Goal: Task Accomplishment & Management: Manage account settings

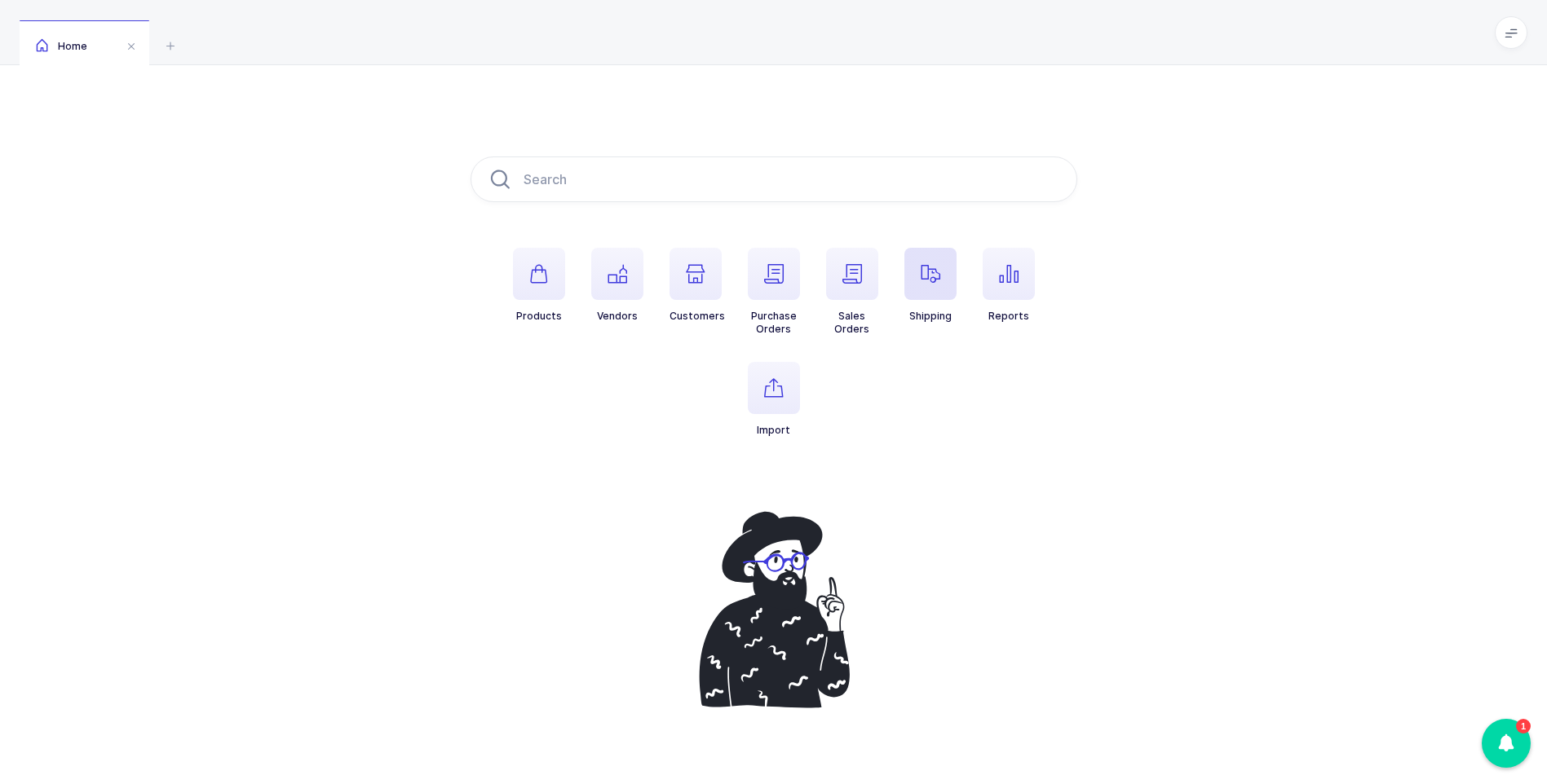
click at [934, 265] on icon "button" at bounding box center [930, 273] width 20 height 20
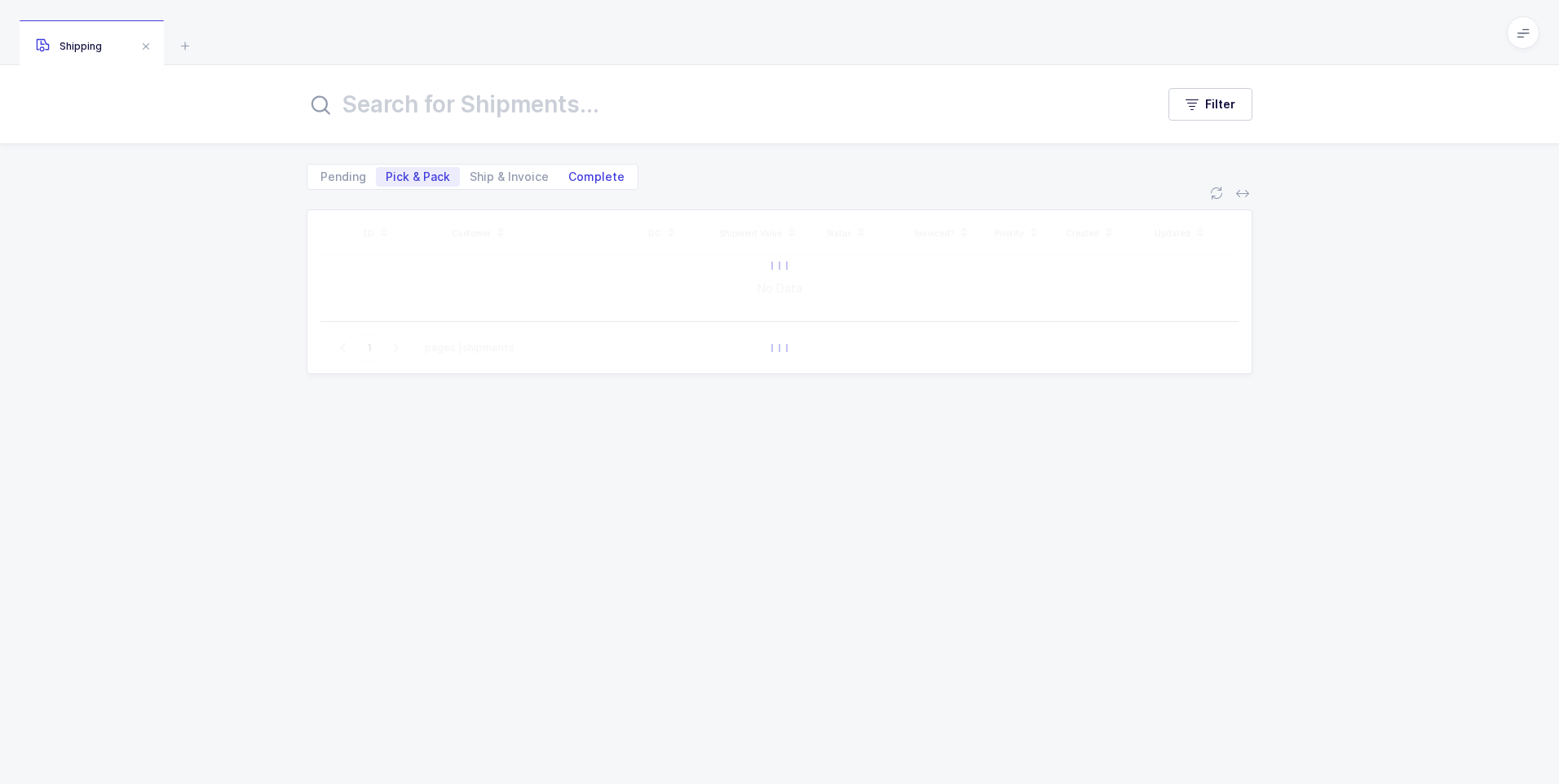
click at [583, 178] on span "Complete" at bounding box center [596, 176] width 56 height 11
click at [569, 178] on input "Complete" at bounding box center [564, 173] width 10 height 10
radio input "true"
radio input "false"
click at [443, 108] on input "text" at bounding box center [721, 104] width 829 height 39
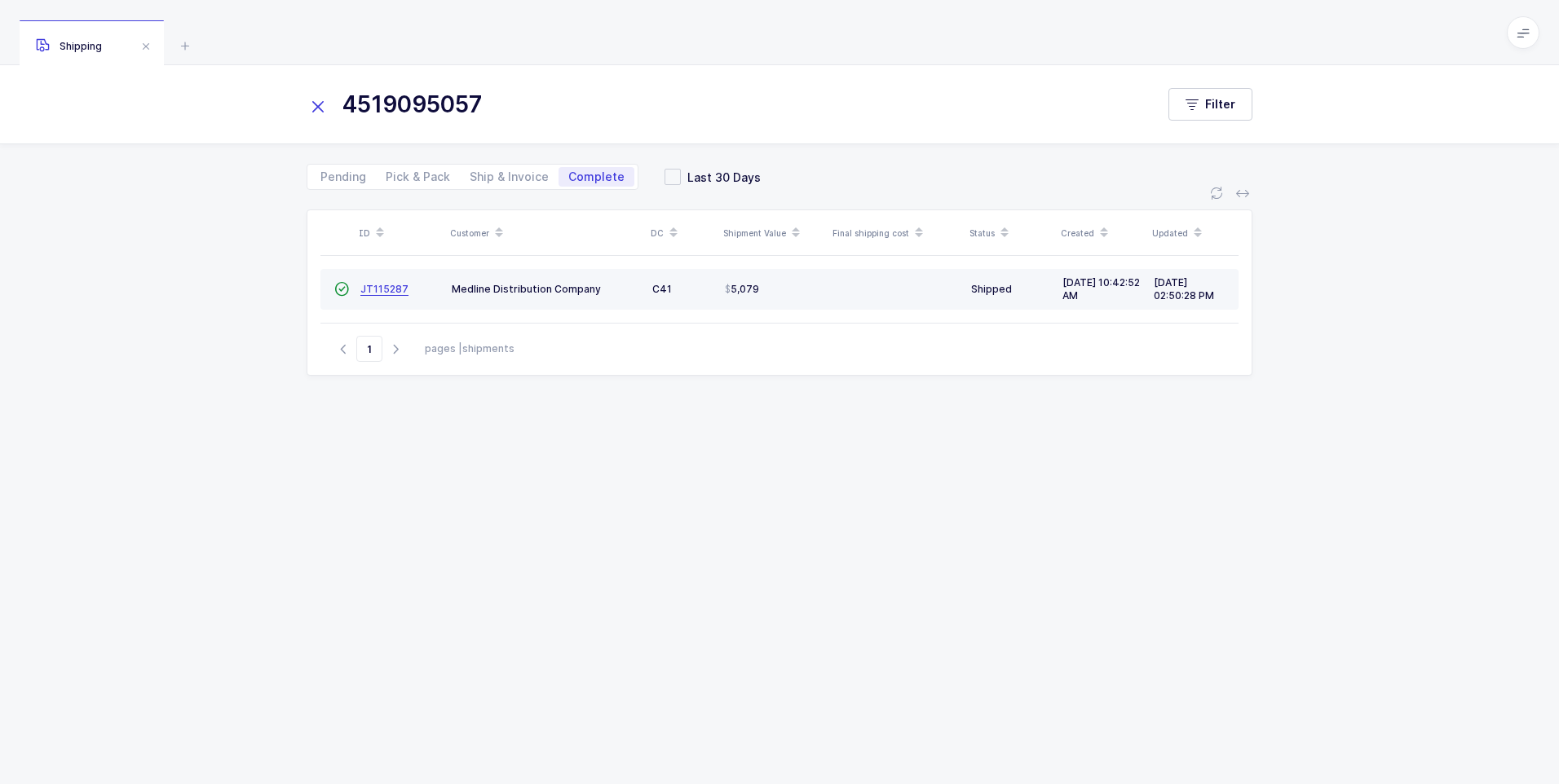
type input "4519095057"
click at [379, 284] on span "JT115287" at bounding box center [383, 289] width 48 height 12
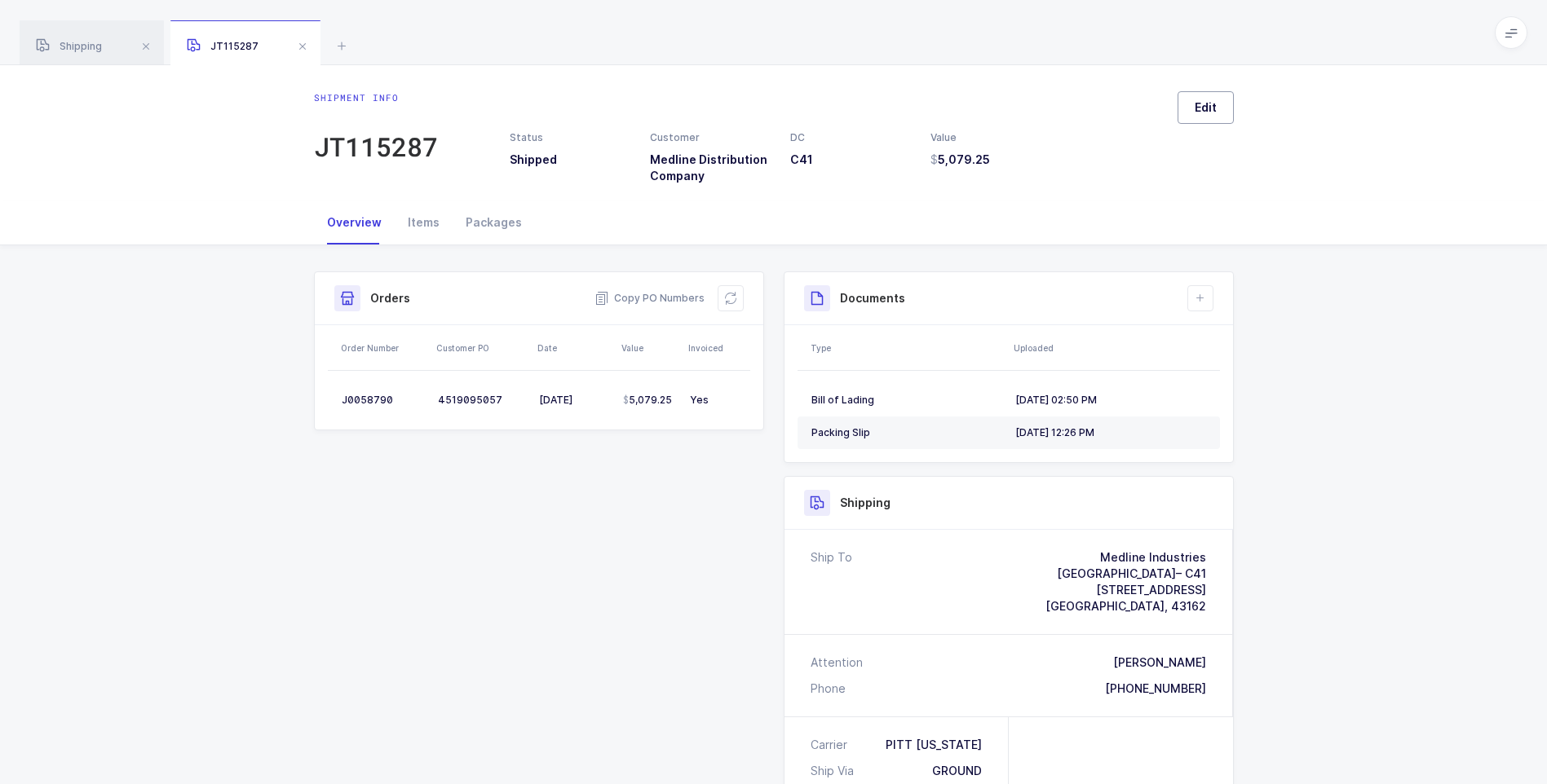
click at [1196, 105] on span "Edit" at bounding box center [1205, 108] width 22 height 16
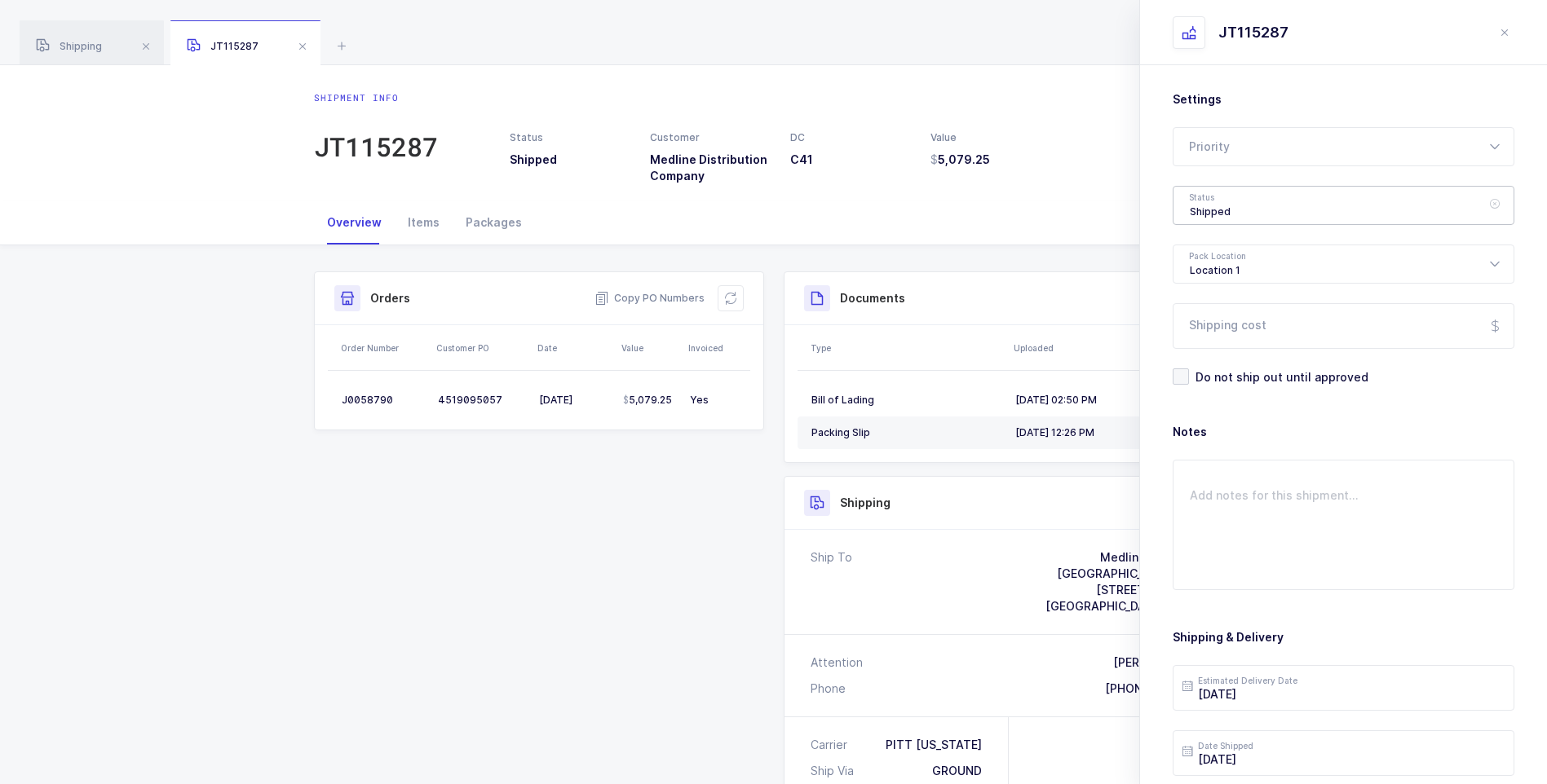
click at [1203, 201] on div "Shipped" at bounding box center [1343, 205] width 342 height 39
click at [1225, 353] on span "Delivered" at bounding box center [1216, 356] width 55 height 14
type input "Delivered"
click at [1208, 331] on input "Shipping cost" at bounding box center [1343, 326] width 342 height 46
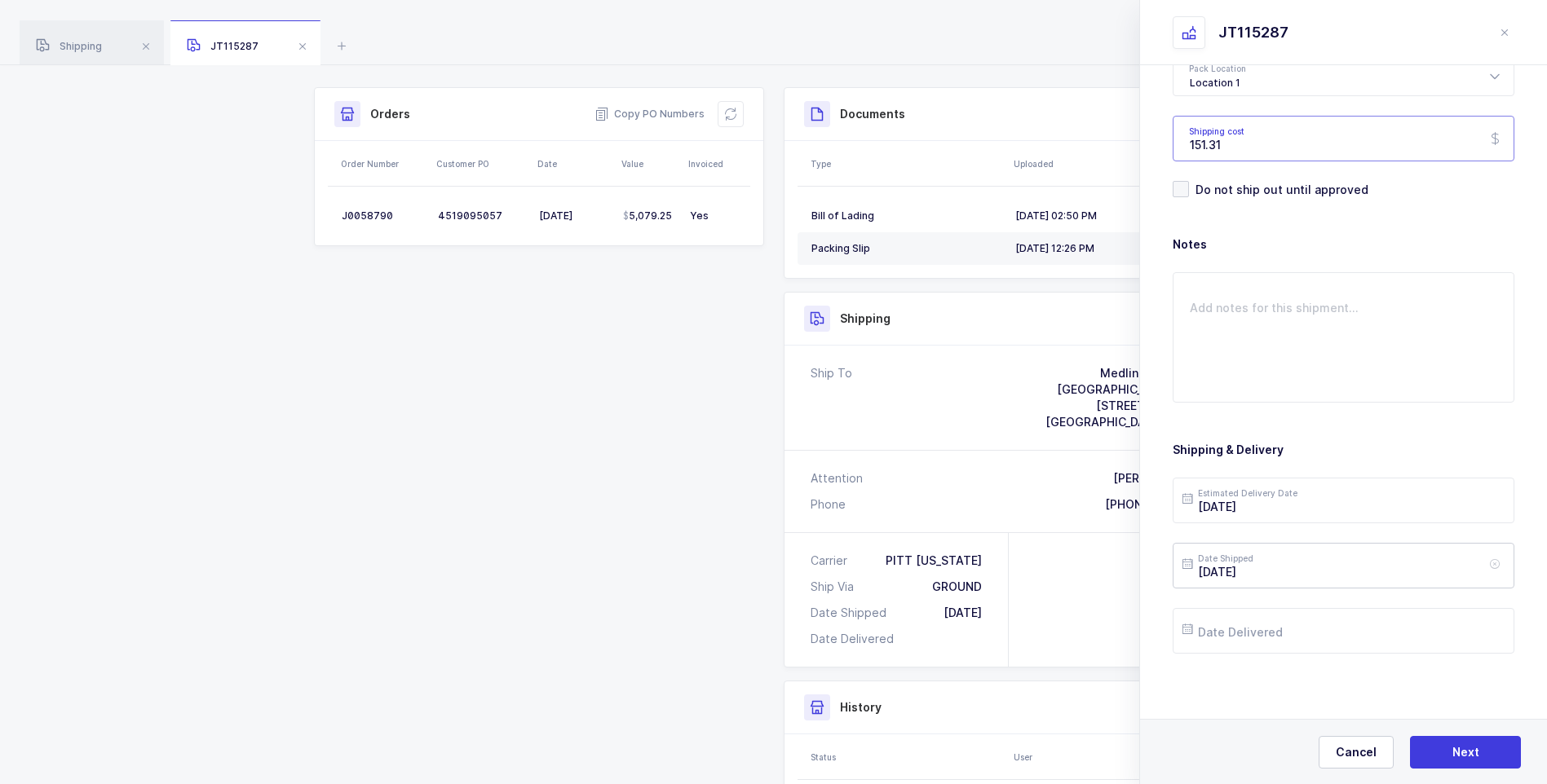
scroll to position [245, 0]
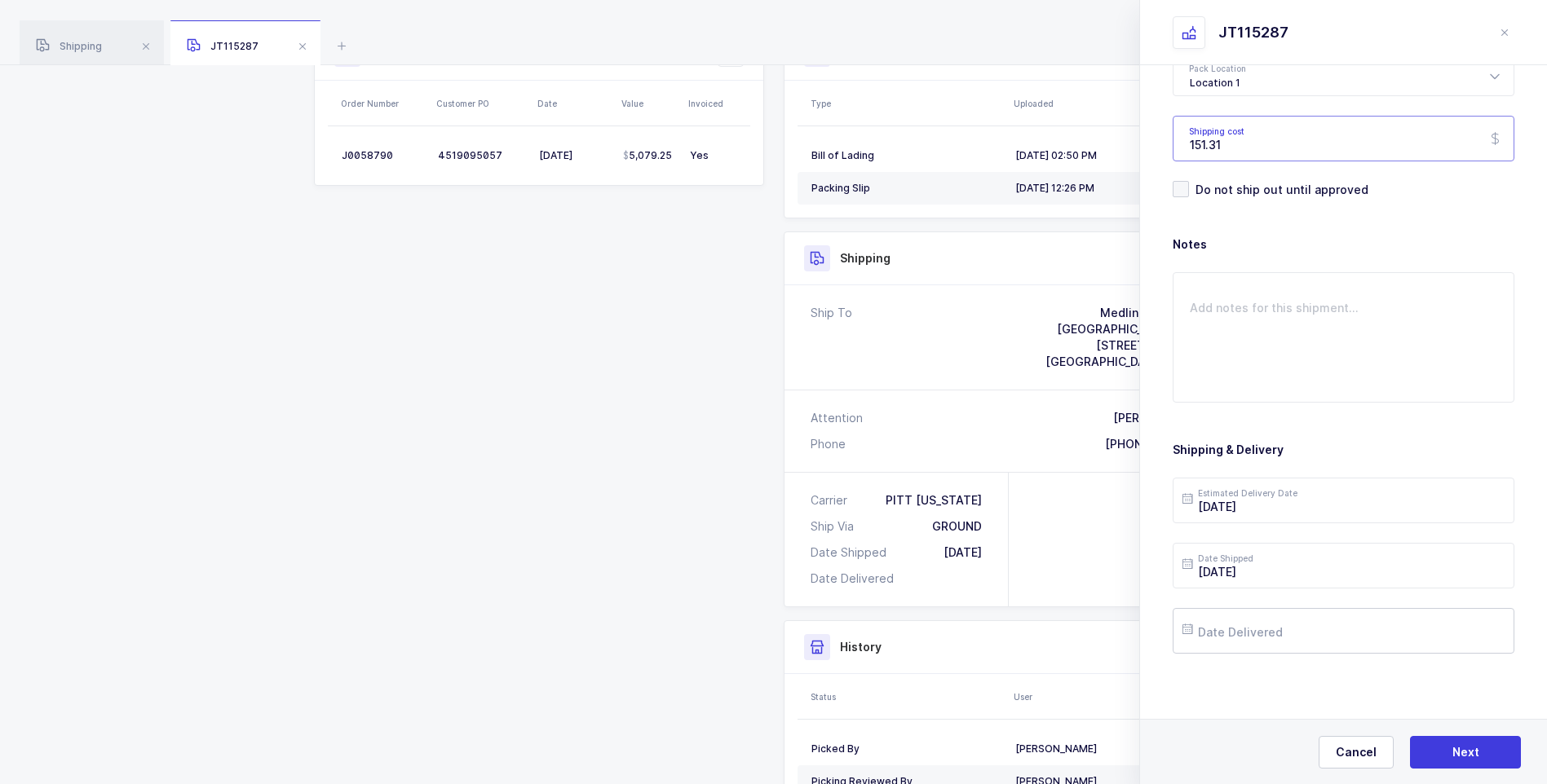
type input "151.31"
click at [1273, 639] on input "text" at bounding box center [1343, 630] width 342 height 46
click at [1370, 413] on span "3" at bounding box center [1372, 415] width 20 height 20
type input "[DATE]"
click at [1445, 753] on button "Next" at bounding box center [1465, 753] width 111 height 33
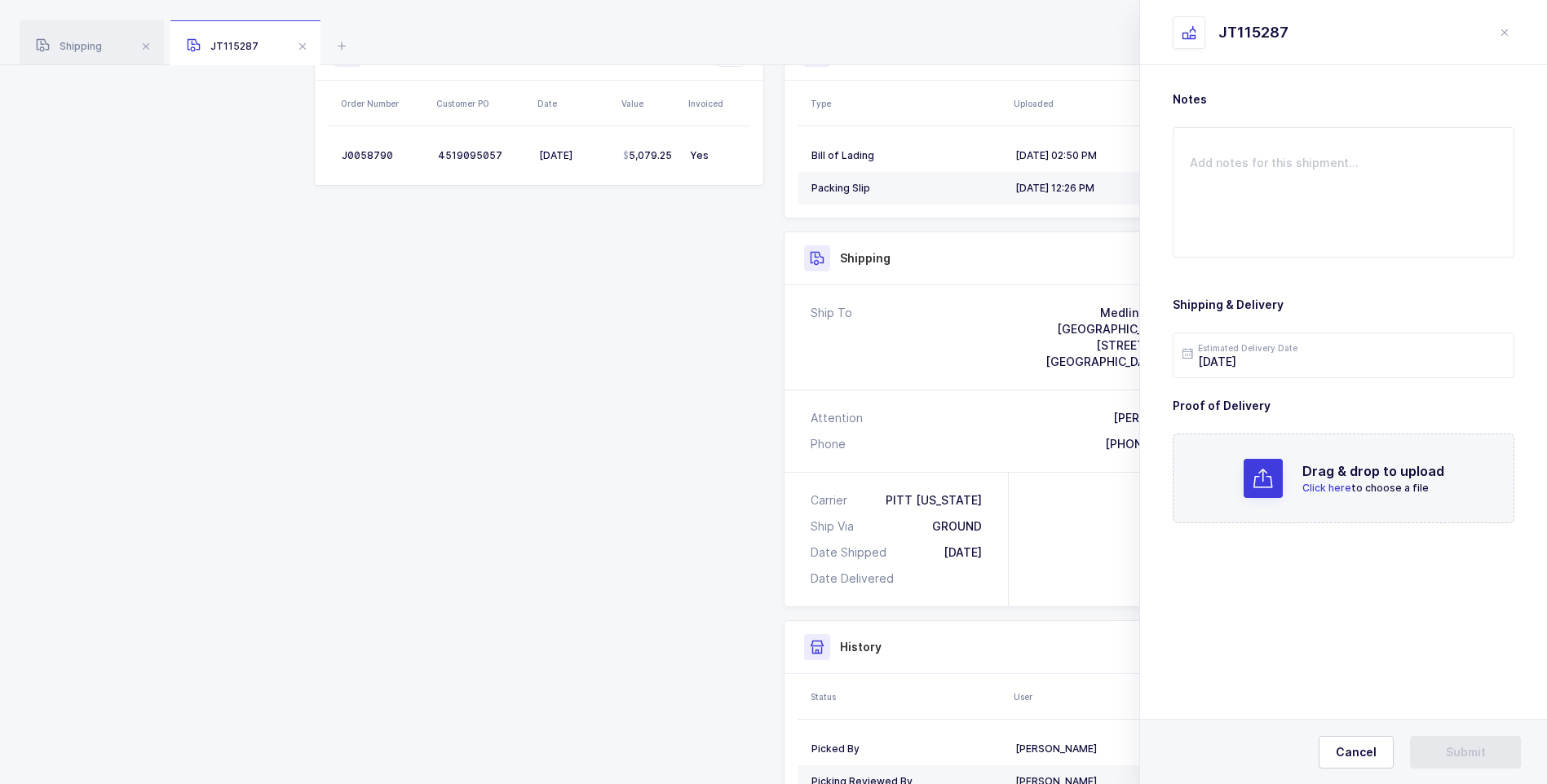
scroll to position [0, 0]
click at [1329, 487] on span "Click here" at bounding box center [1327, 487] width 49 height 12
click at [1443, 748] on button "Submit" at bounding box center [1465, 753] width 111 height 33
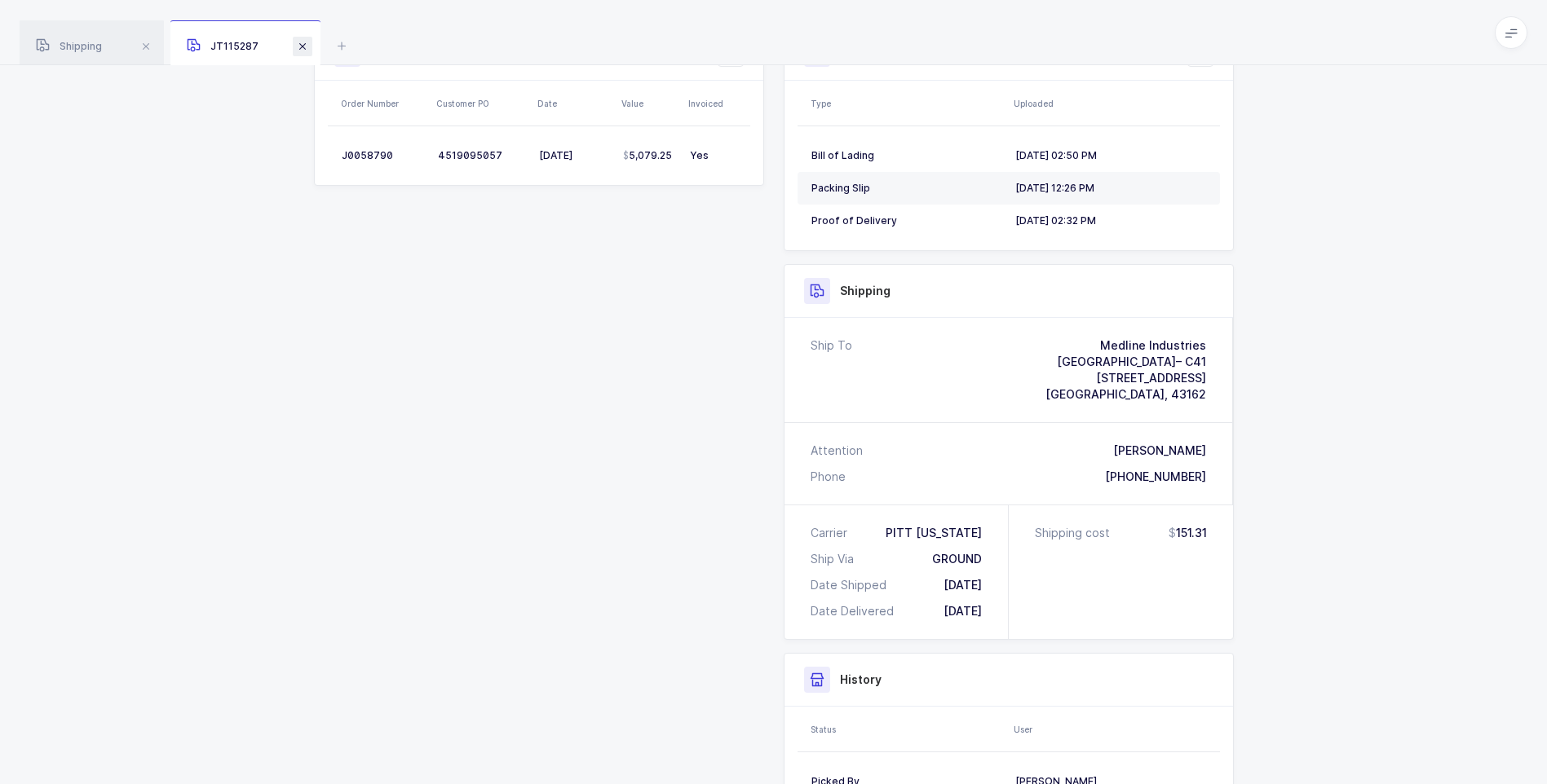
click at [306, 51] on span at bounding box center [302, 46] width 20 height 20
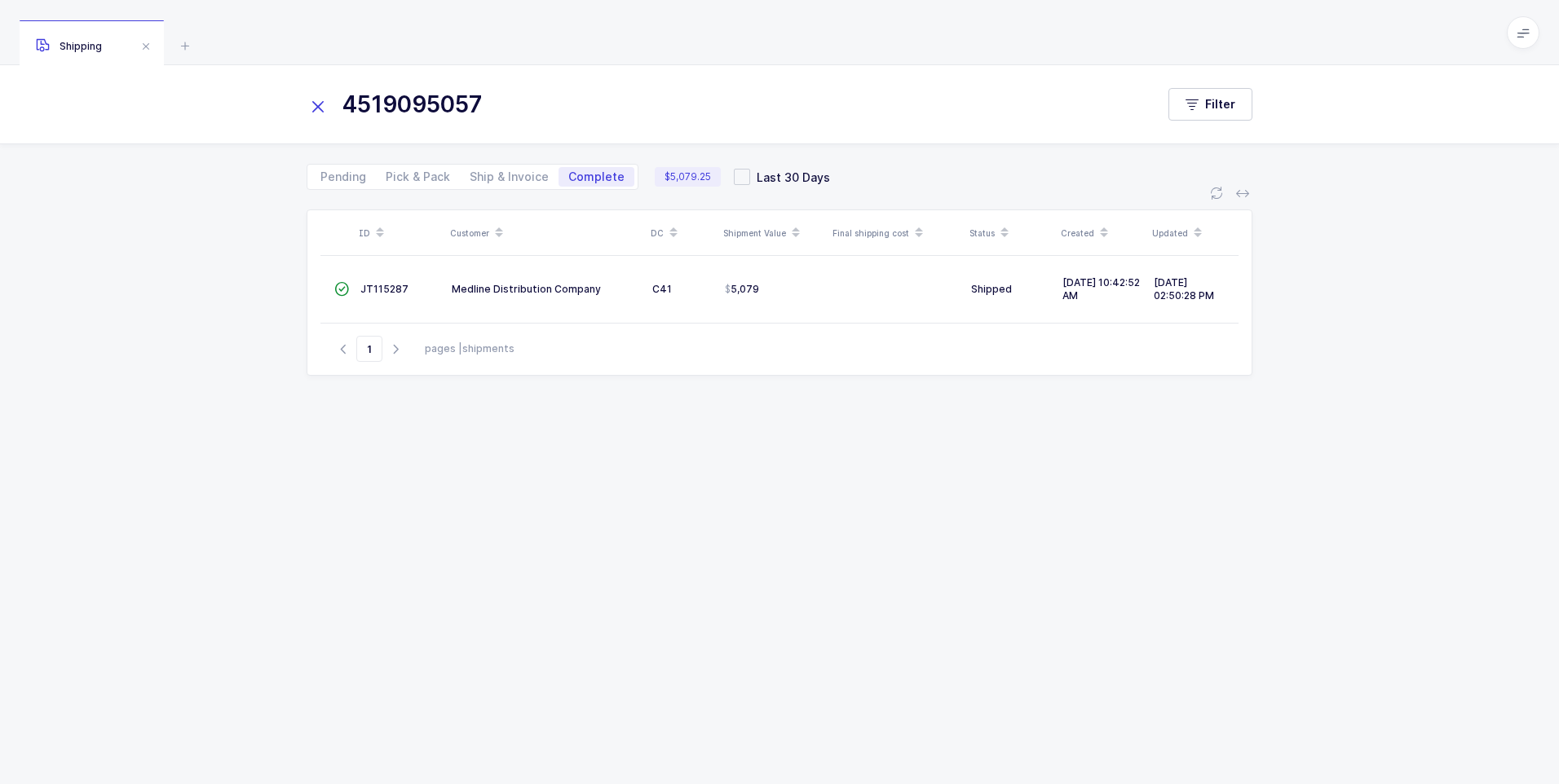
click at [318, 114] on icon at bounding box center [318, 107] width 23 height 23
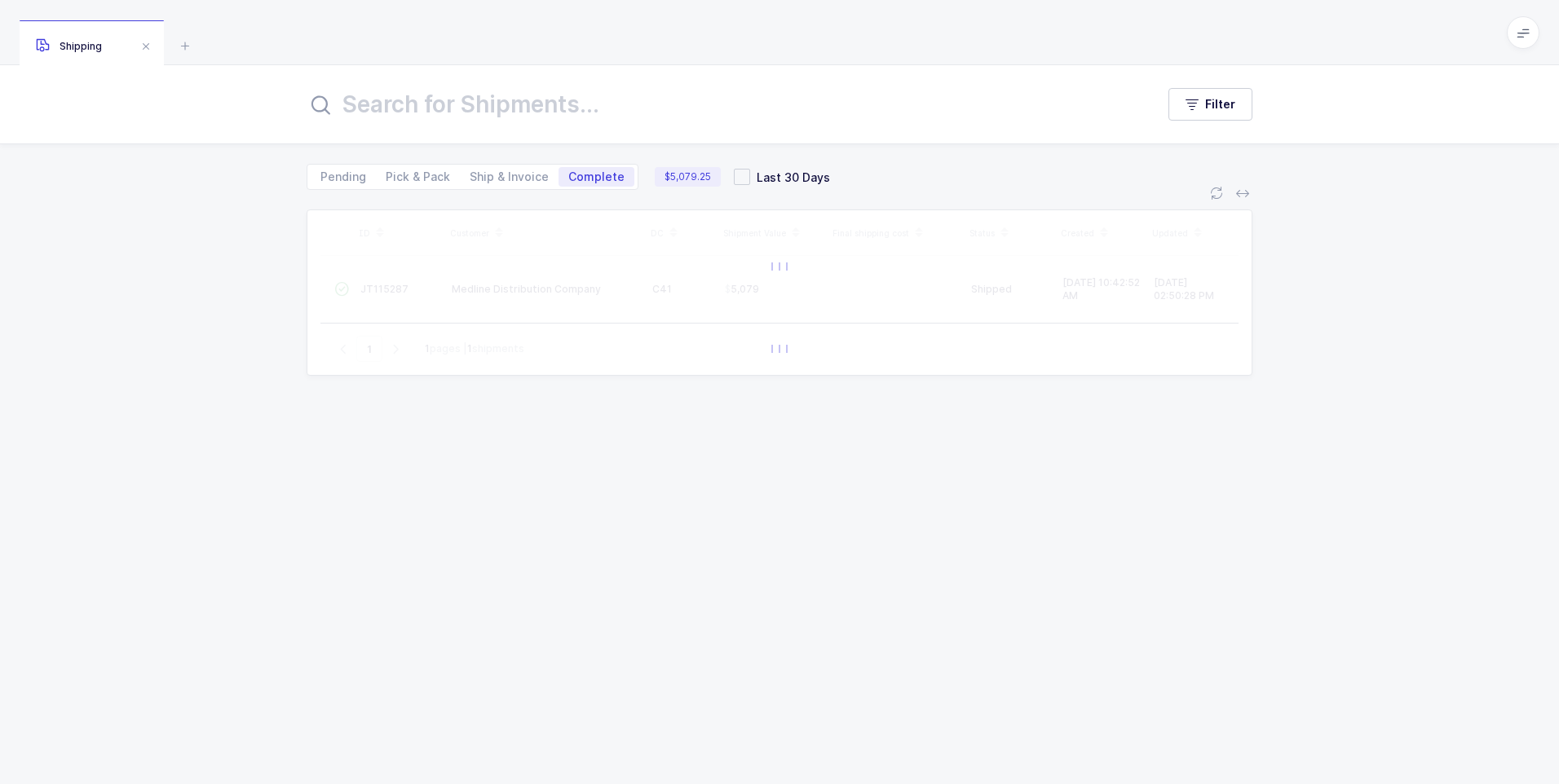
click at [343, 99] on input "text" at bounding box center [721, 104] width 829 height 39
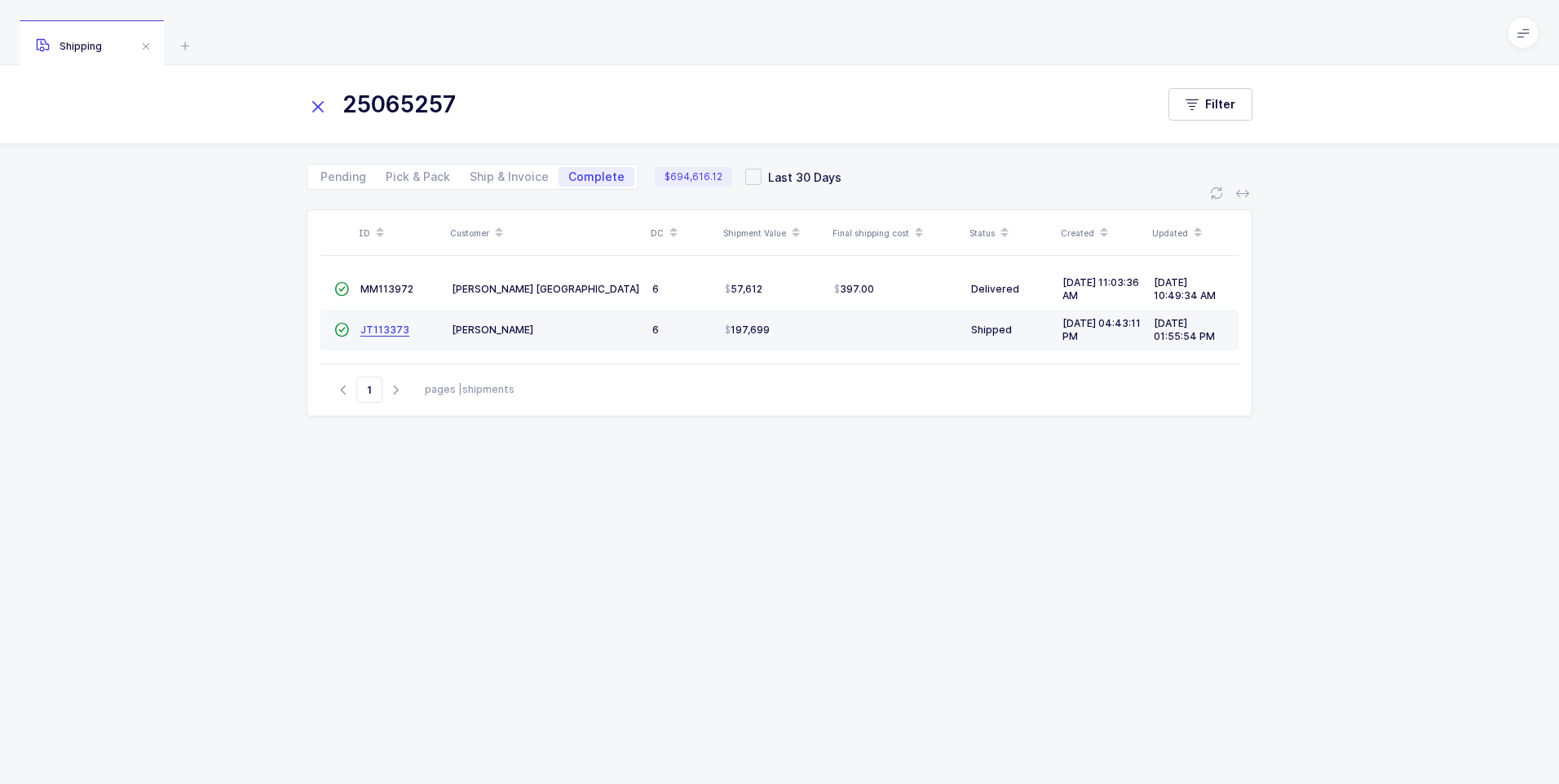
type input "25065257"
click at [383, 335] on span "JT113373" at bounding box center [384, 330] width 49 height 12
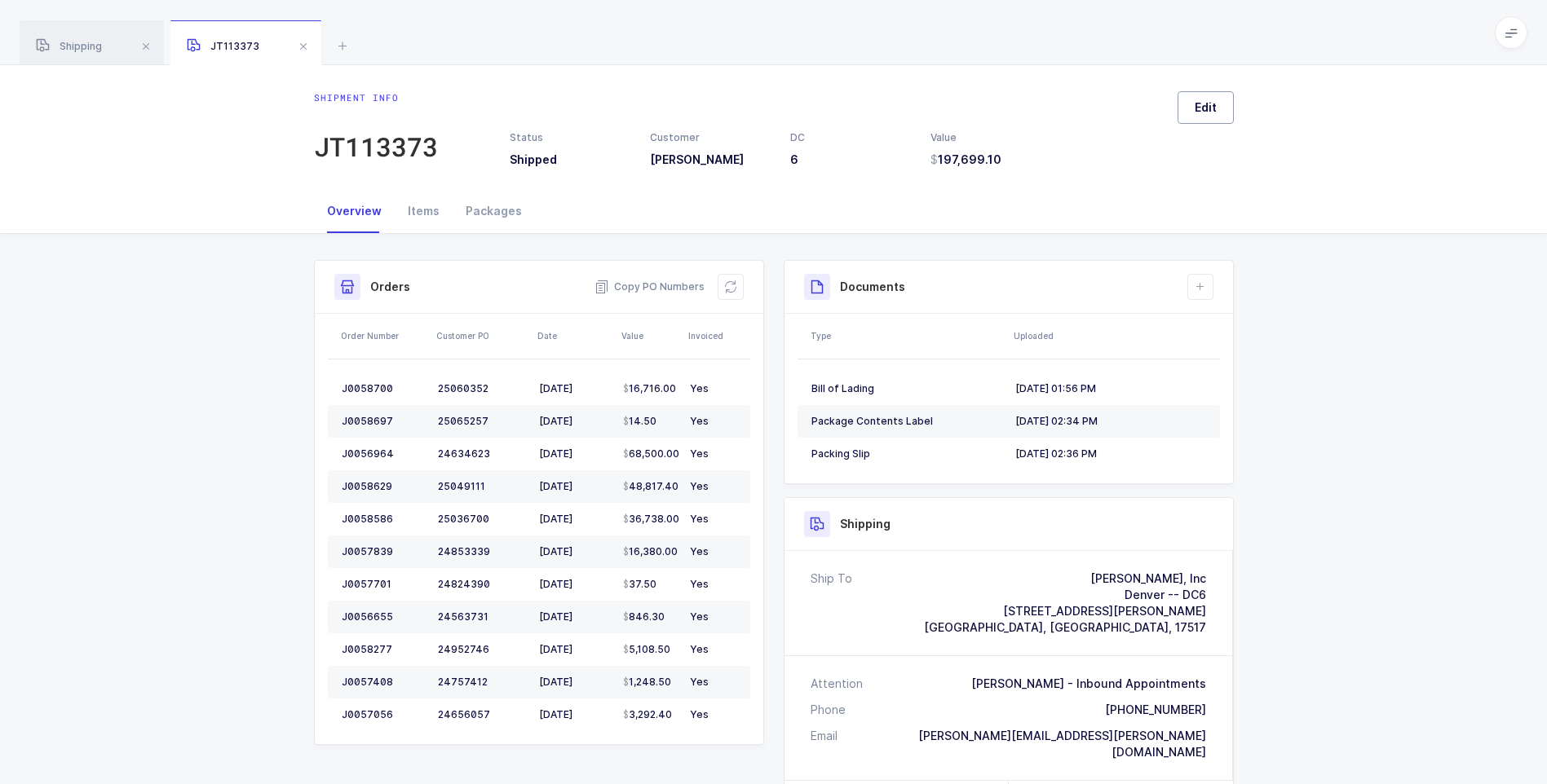
click at [1184, 115] on button "Edit" at bounding box center [1205, 108] width 56 height 33
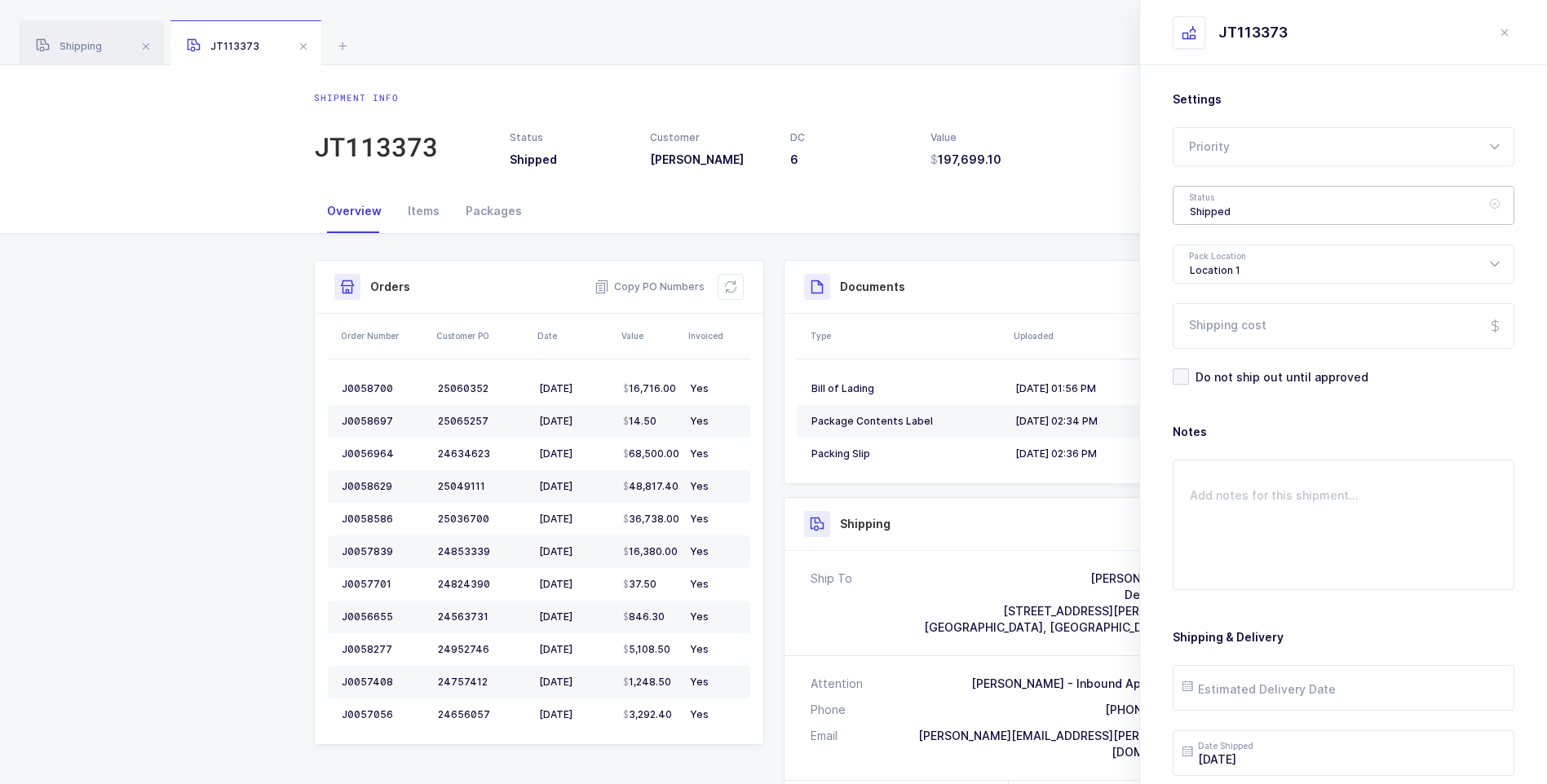
click at [1225, 203] on div "Shipped" at bounding box center [1343, 205] width 342 height 39
click at [1222, 356] on span "Delivered" at bounding box center [1216, 356] width 55 height 14
type input "Delivered"
click at [1223, 333] on input "Shipping cost" at bounding box center [1343, 326] width 342 height 46
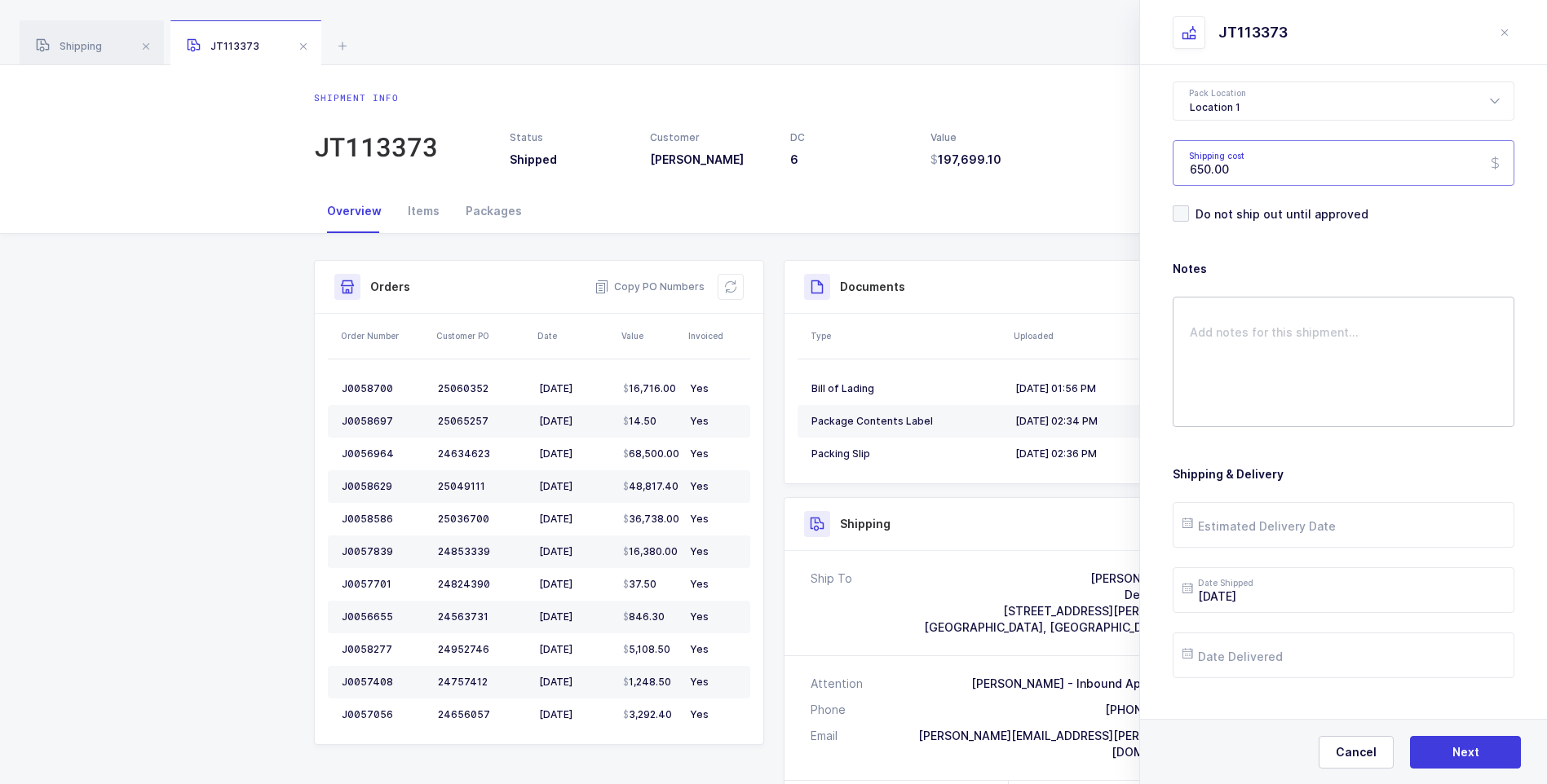
scroll to position [187, 0]
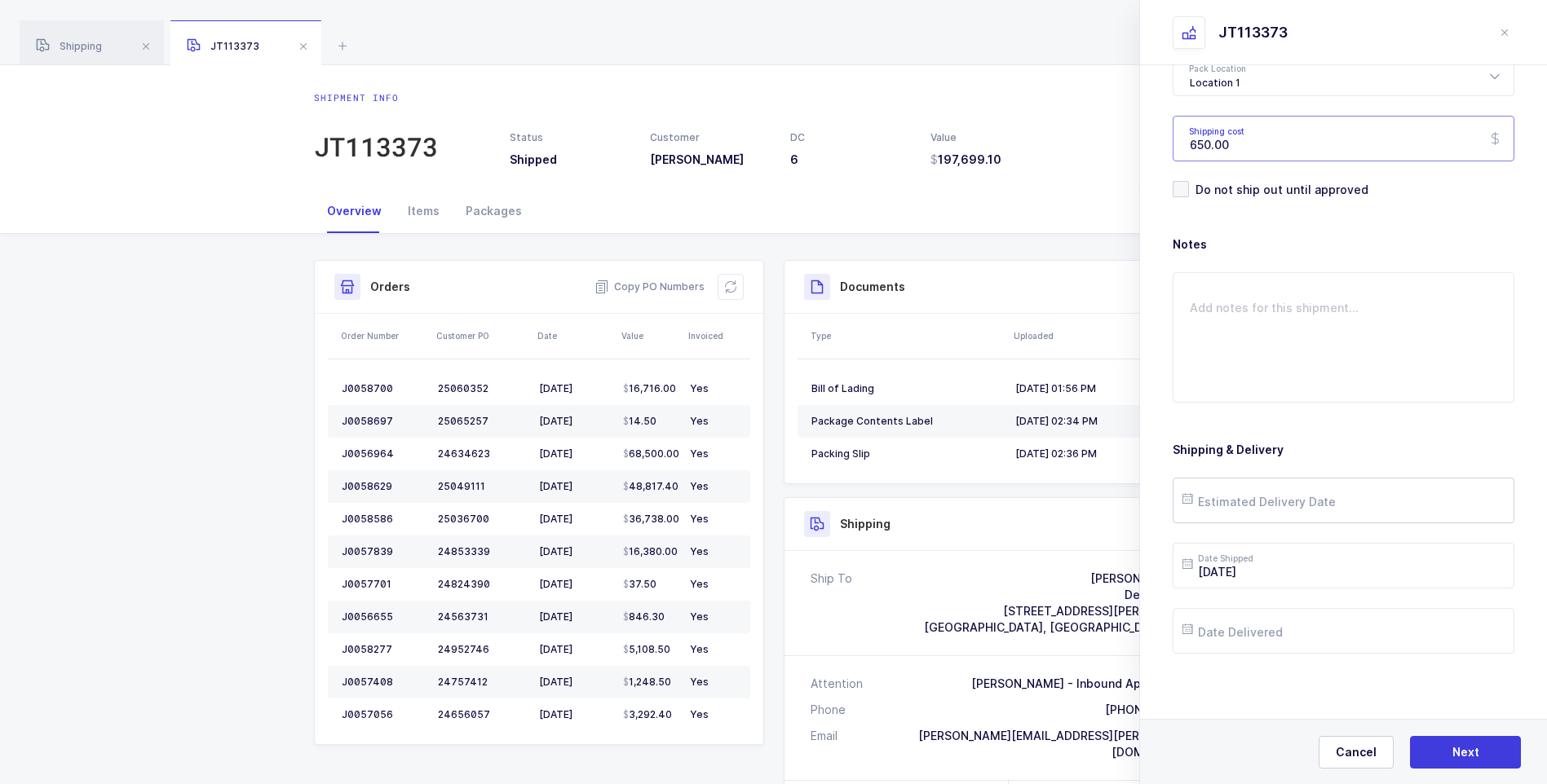
type input "650.00"
click at [1218, 493] on input "text" at bounding box center [1343, 500] width 342 height 46
click at [1196, 207] on button "Previous Month" at bounding box center [1197, 210] width 10 height 10
click at [1367, 372] on span "26" at bounding box center [1372, 377] width 20 height 20
type input "[DATE]"
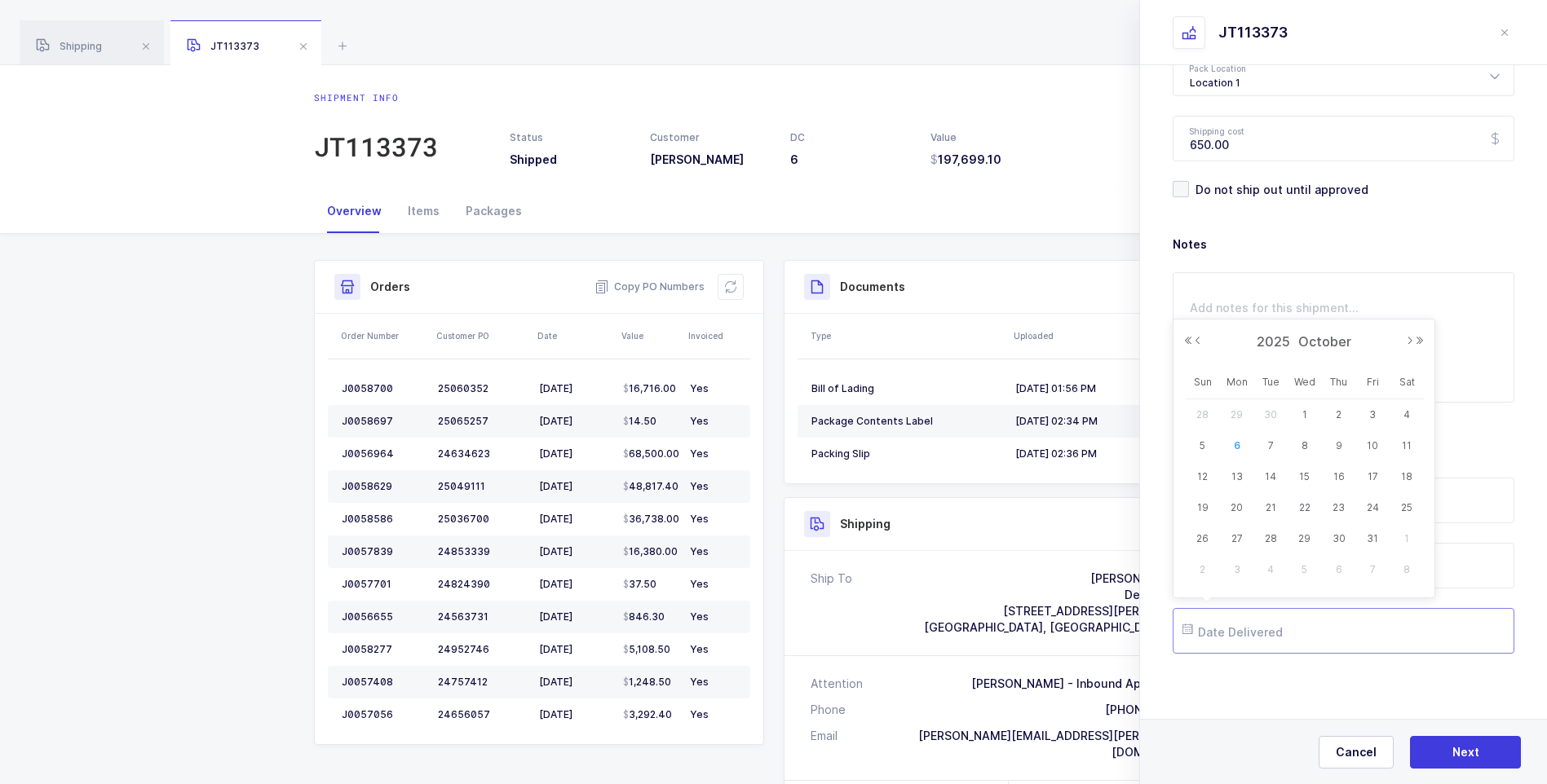
click at [1230, 633] on input "text" at bounding box center [1343, 630] width 342 height 46
click at [1199, 338] on button "Previous Month" at bounding box center [1197, 340] width 10 height 10
click at [1373, 511] on span "26" at bounding box center [1372, 507] width 20 height 20
type input "[DATE]"
click at [1441, 743] on button "Next" at bounding box center [1465, 753] width 111 height 33
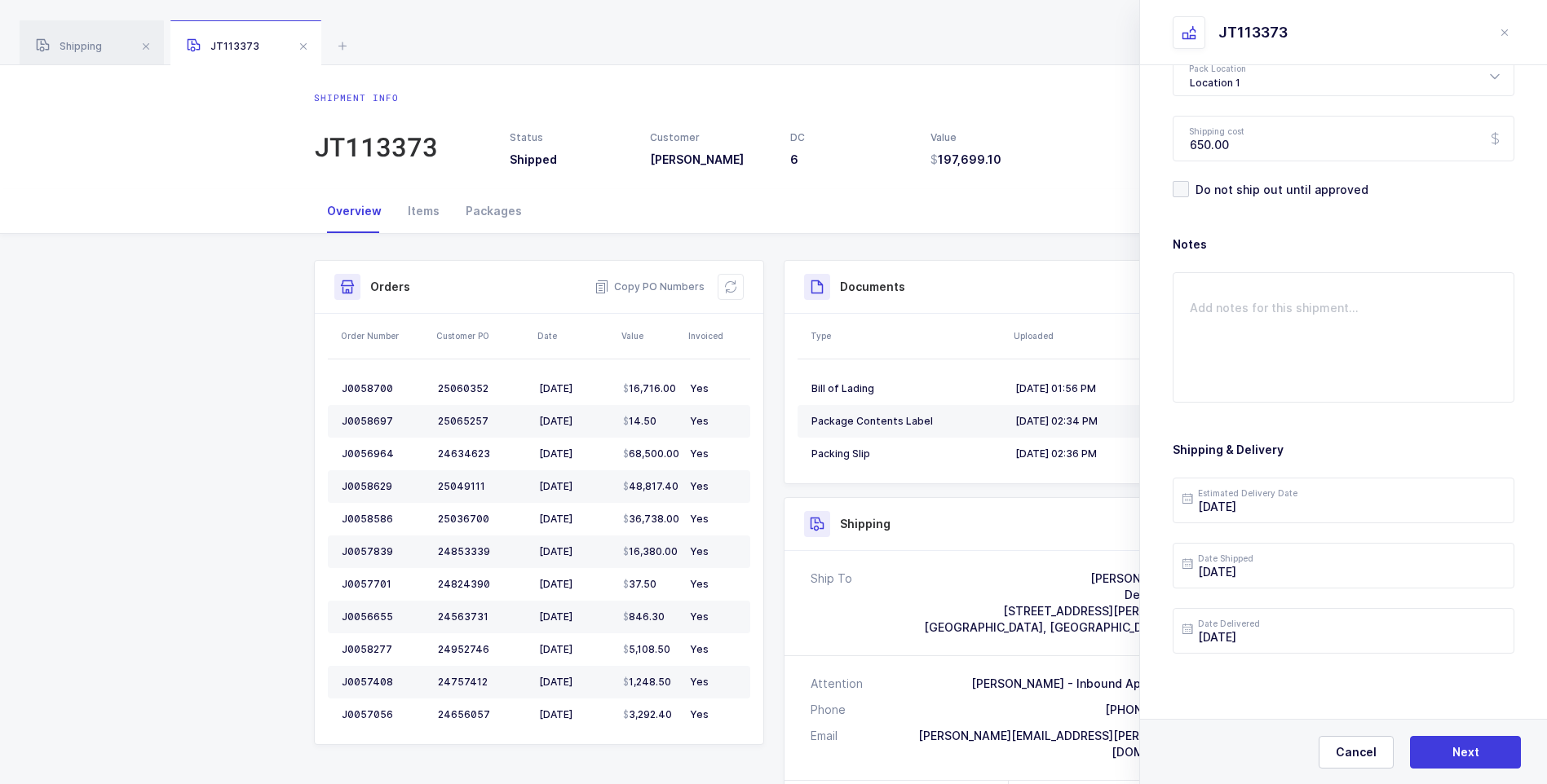
scroll to position [0, 0]
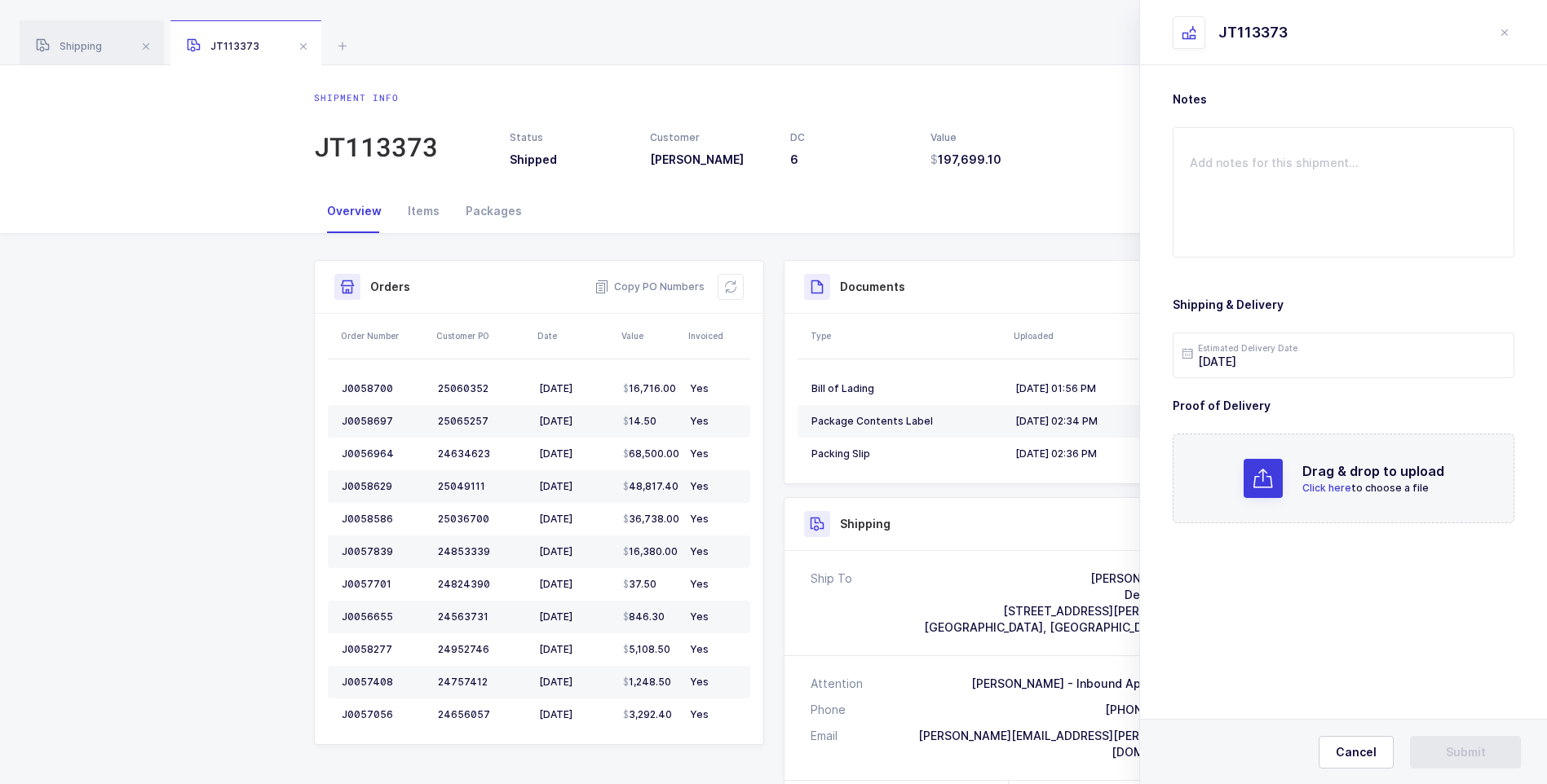
click at [1330, 490] on span "Click here" at bounding box center [1327, 487] width 49 height 12
click at [1436, 750] on button "Submit" at bounding box center [1465, 753] width 111 height 33
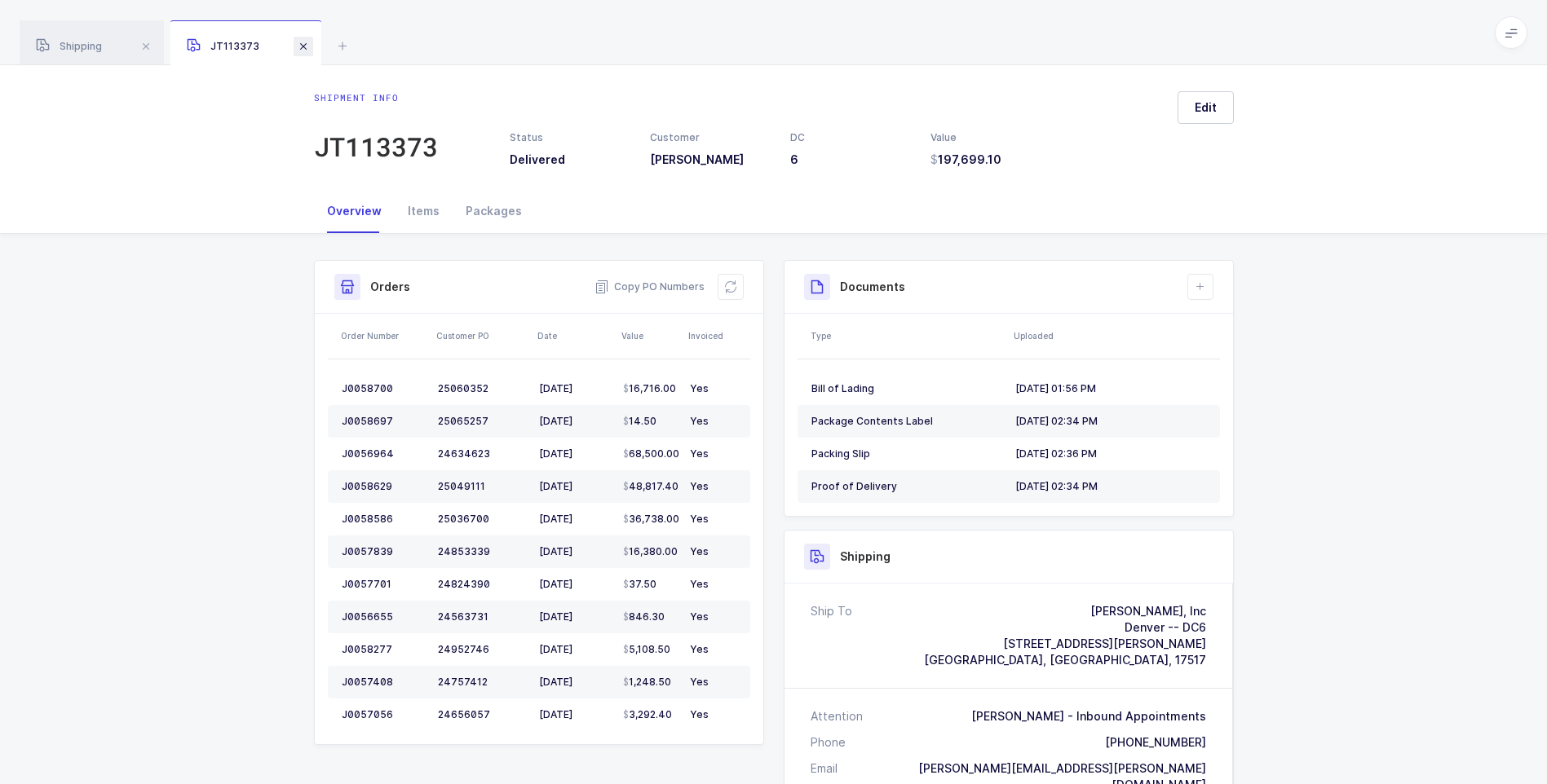
click at [305, 47] on span at bounding box center [303, 46] width 20 height 20
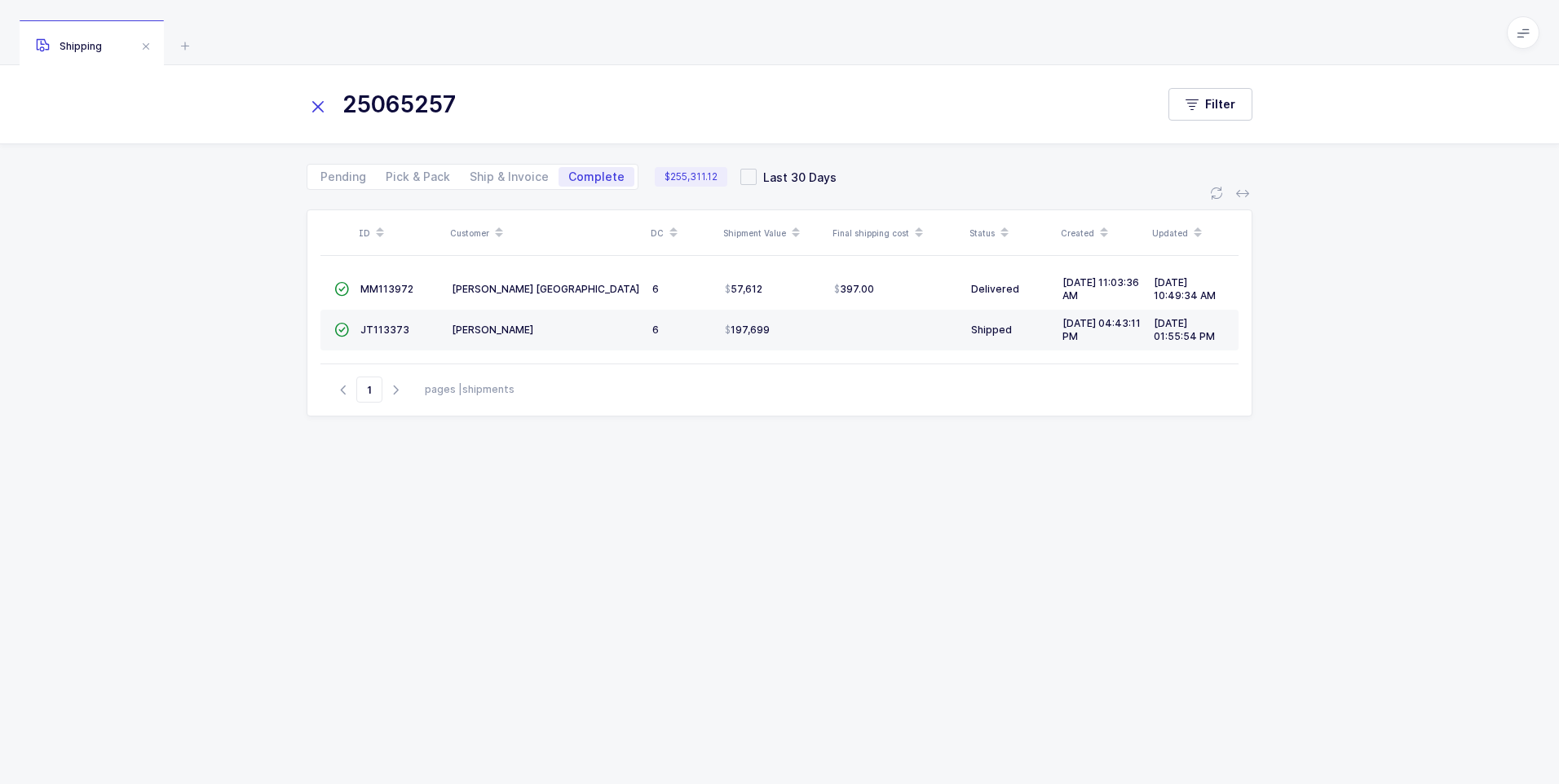
click at [323, 104] on icon at bounding box center [318, 107] width 23 height 23
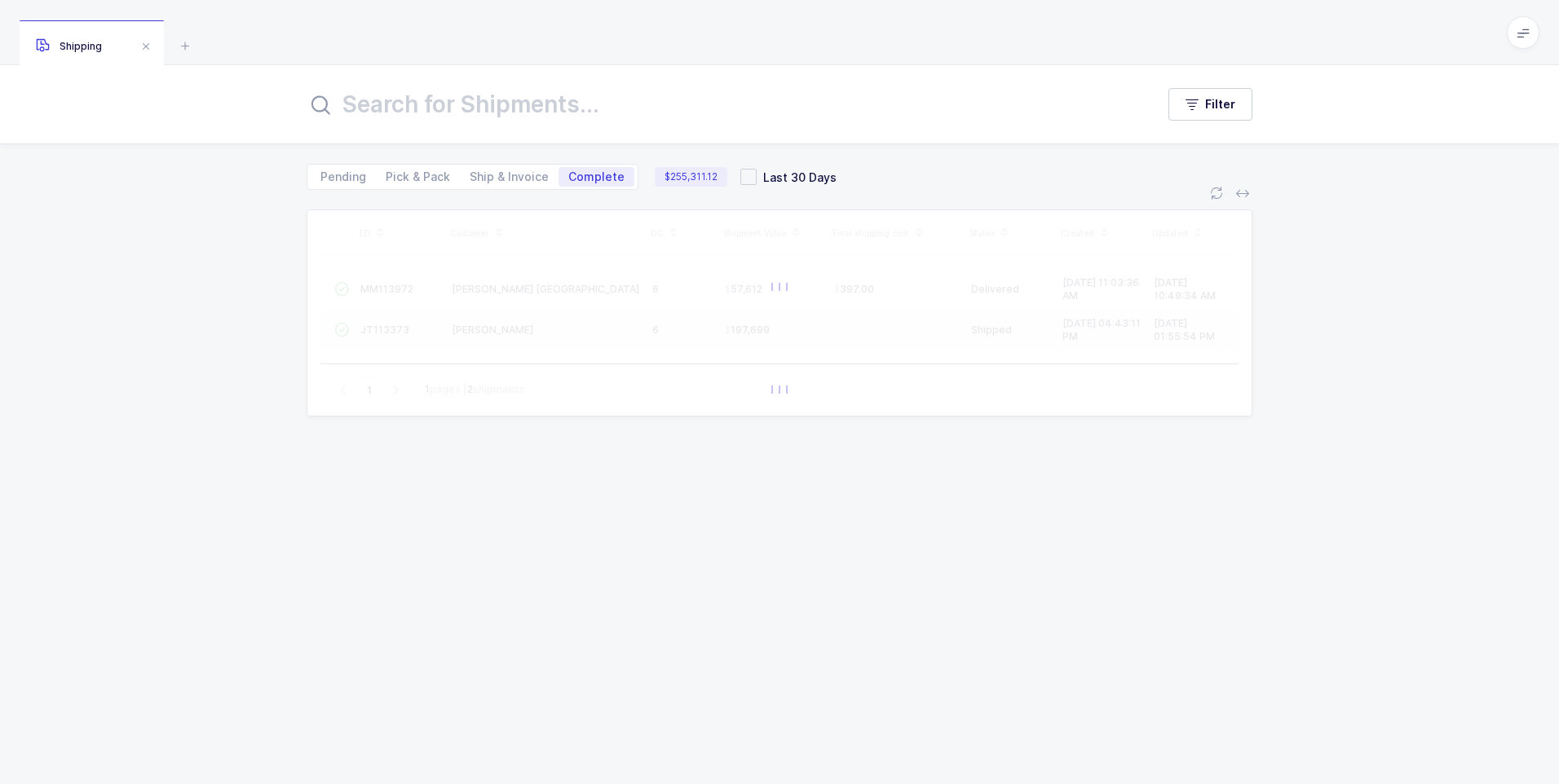
click at [384, 101] on input "text" at bounding box center [721, 104] width 829 height 39
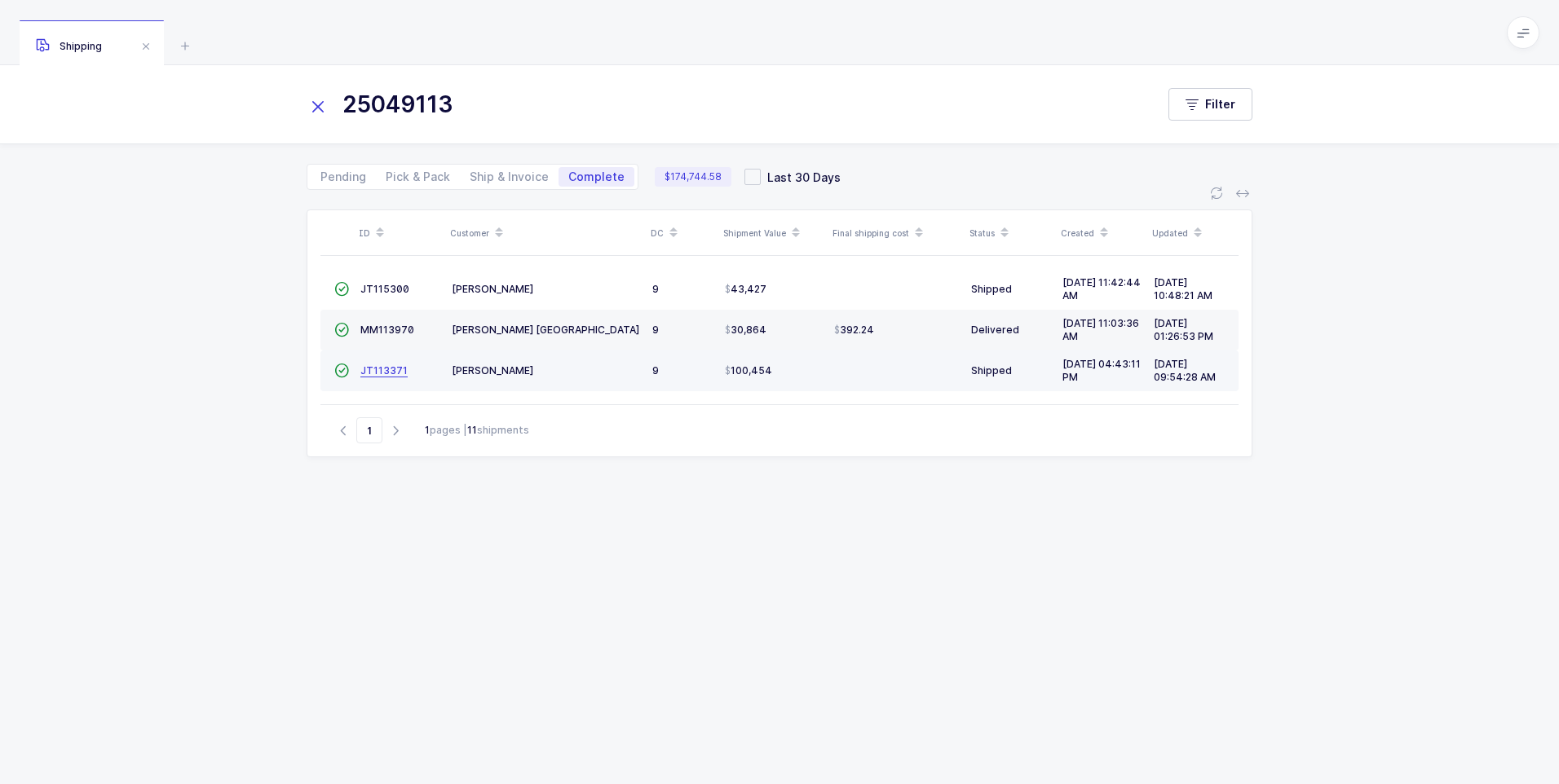
type input "25049113"
click at [378, 374] on span "JT113371" at bounding box center [383, 370] width 48 height 12
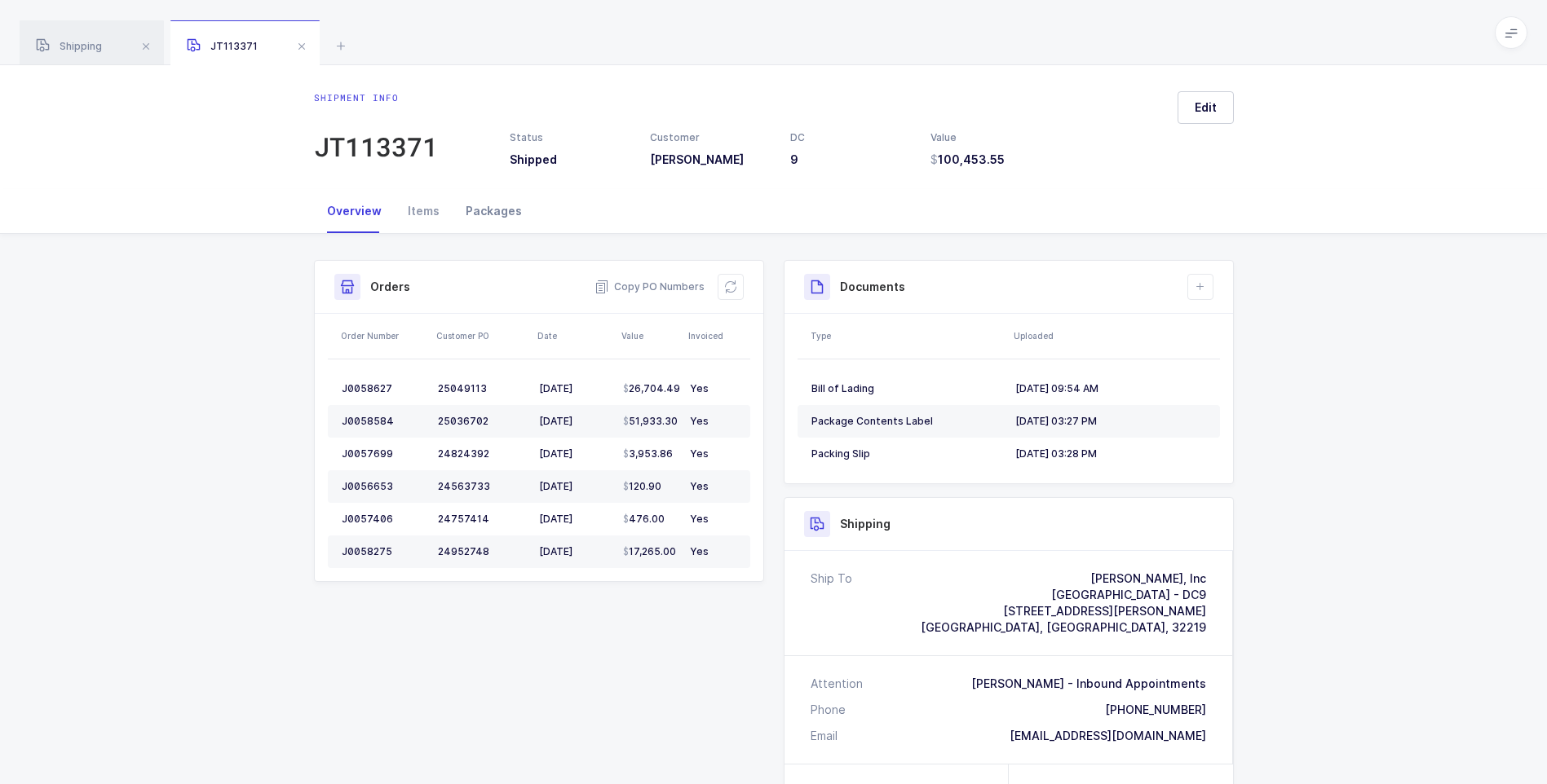
click at [487, 211] on div "Packages" at bounding box center [494, 211] width 82 height 44
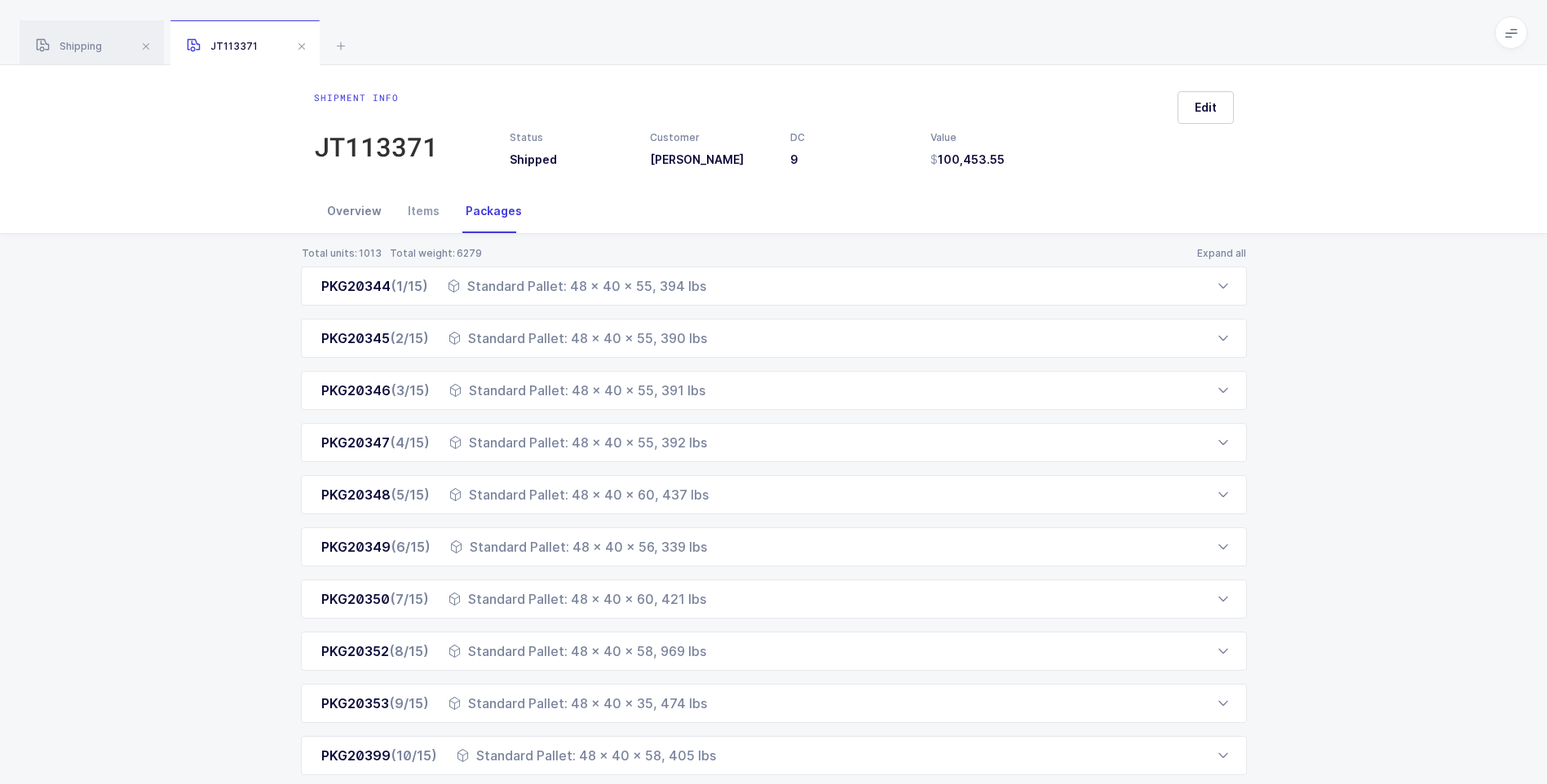
click at [351, 213] on div "Overview" at bounding box center [354, 211] width 81 height 44
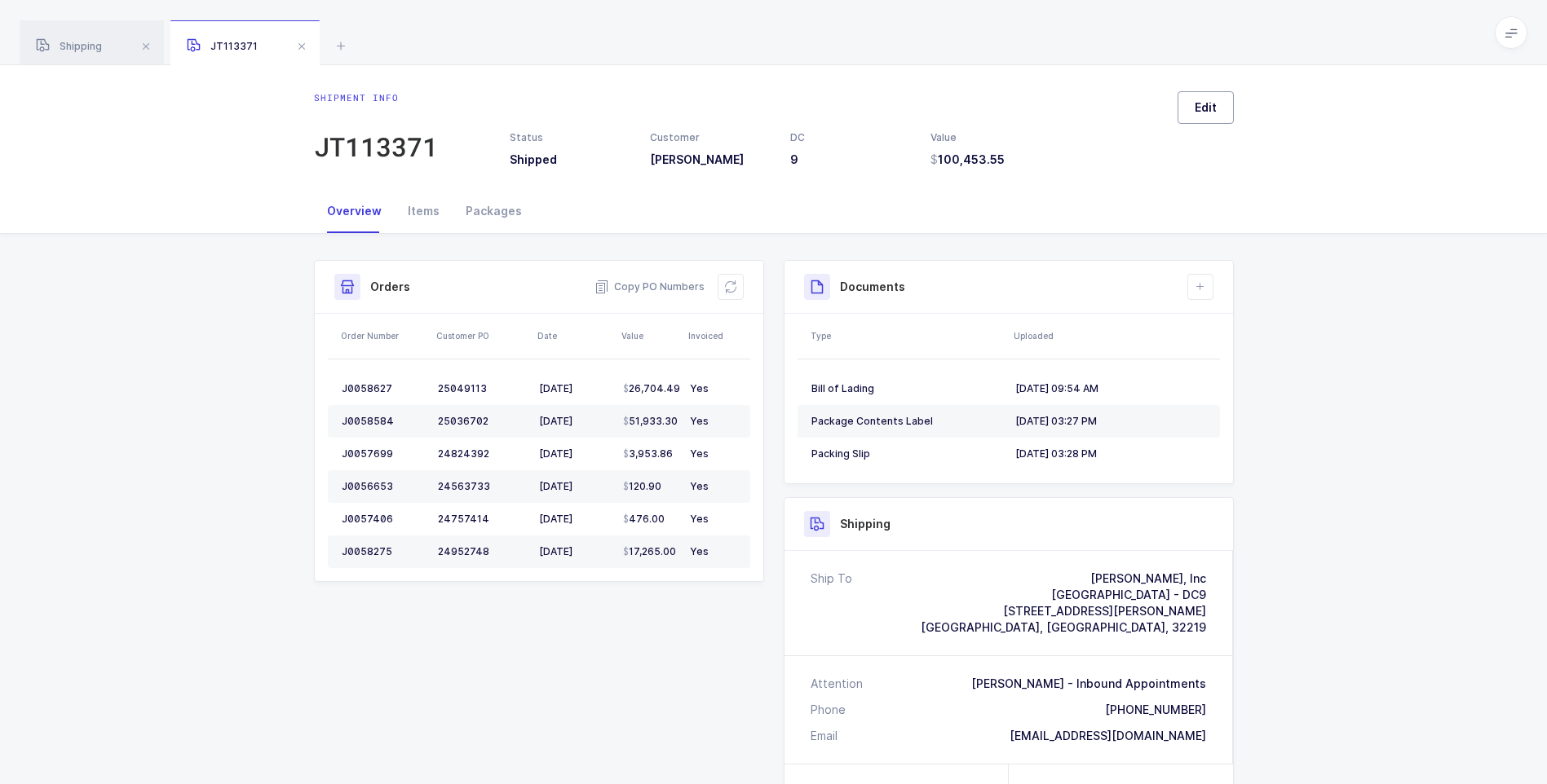
click at [1187, 113] on button "Edit" at bounding box center [1205, 108] width 56 height 33
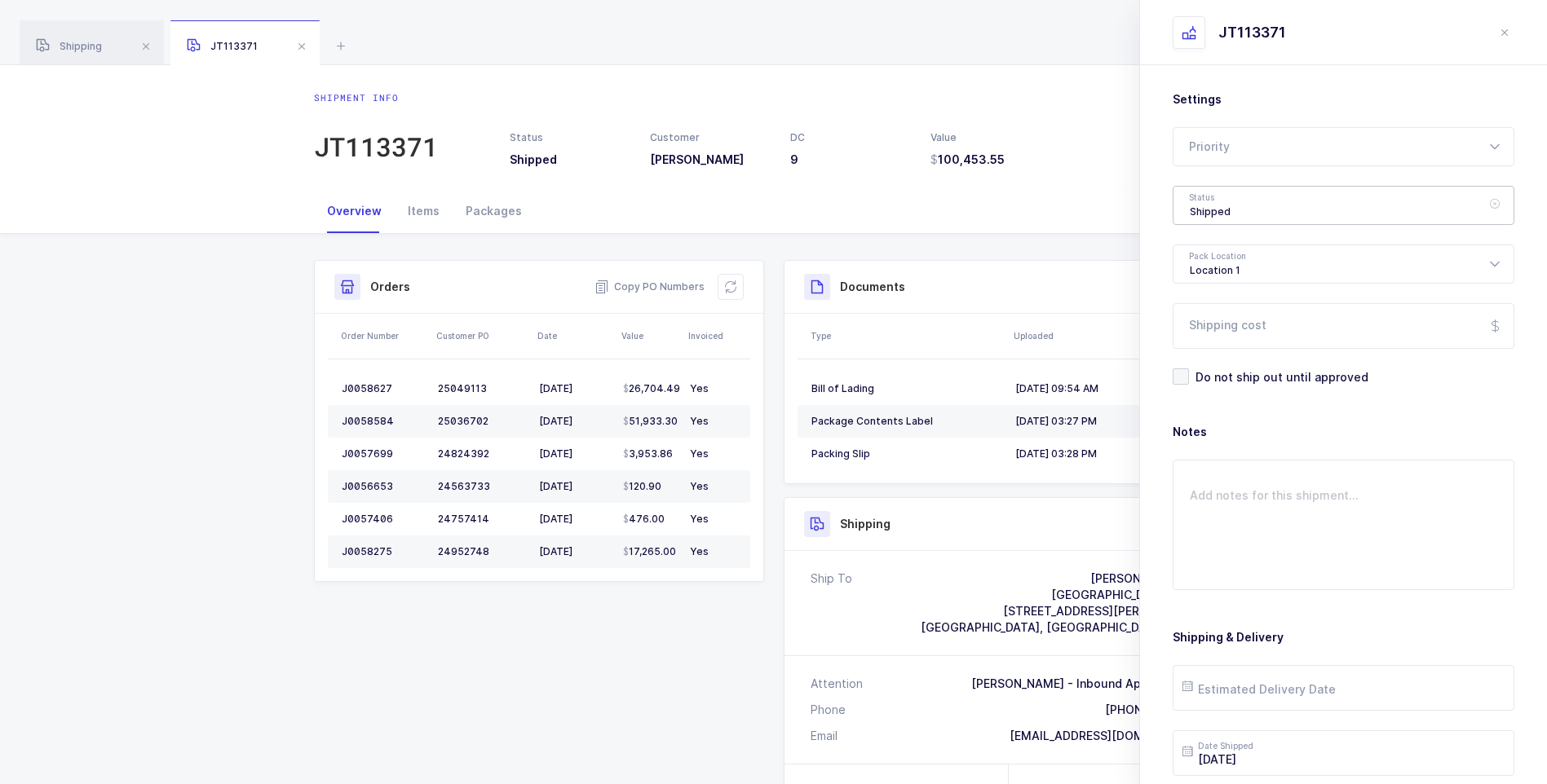
click at [1216, 211] on div "Shipped" at bounding box center [1343, 205] width 342 height 39
click at [1225, 352] on span "Delivered" at bounding box center [1216, 356] width 55 height 14
type input "Delivered"
click at [1213, 326] on input "Shipping cost" at bounding box center [1343, 326] width 342 height 46
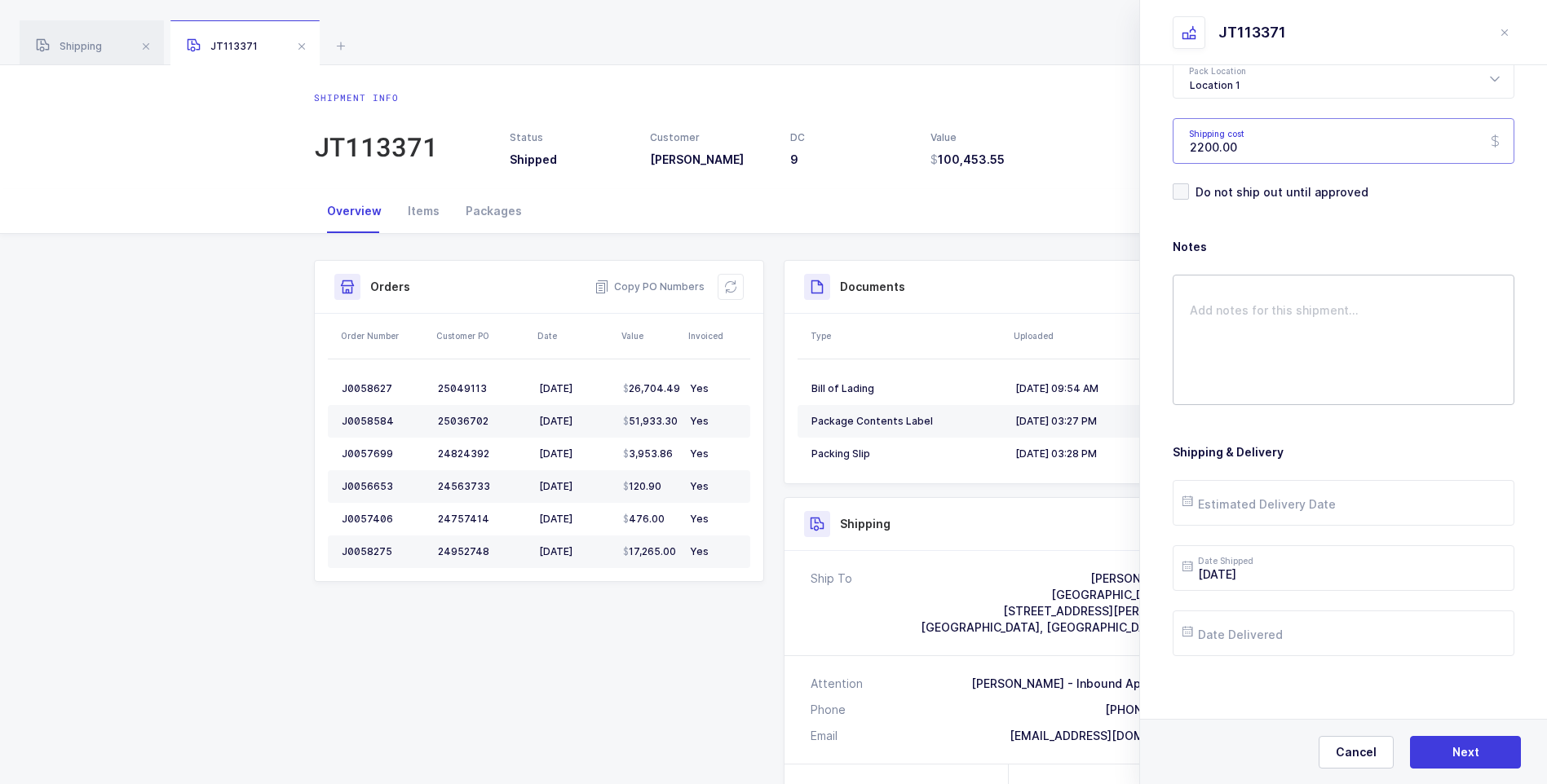
scroll to position [187, 0]
type input "2200.00"
click at [1231, 507] on input "text" at bounding box center [1343, 500] width 342 height 46
click at [1202, 211] on button "Previous Month" at bounding box center [1197, 210] width 10 height 10
click at [1237, 409] on span "29" at bounding box center [1236, 408] width 20 height 20
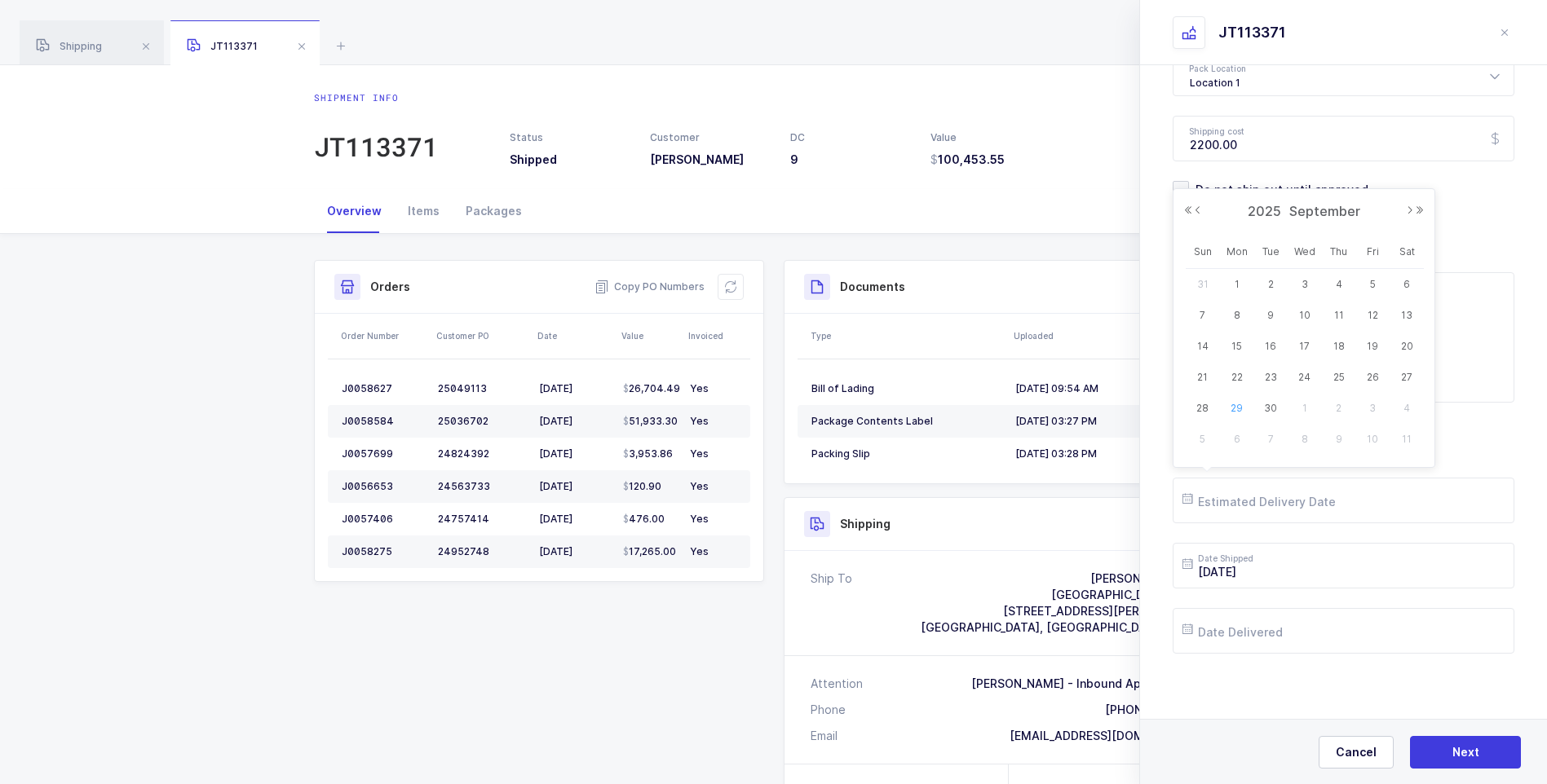
type input "[DATE]"
drag, startPoint x: 1291, startPoint y: 632, endPoint x: 1288, endPoint y: 620, distance: 12.4
click at [1291, 632] on input "text" at bounding box center [1343, 630] width 342 height 46
click at [1197, 343] on button "Previous Month" at bounding box center [1197, 340] width 10 height 10
click at [1236, 539] on span "29" at bounding box center [1236, 539] width 20 height 20
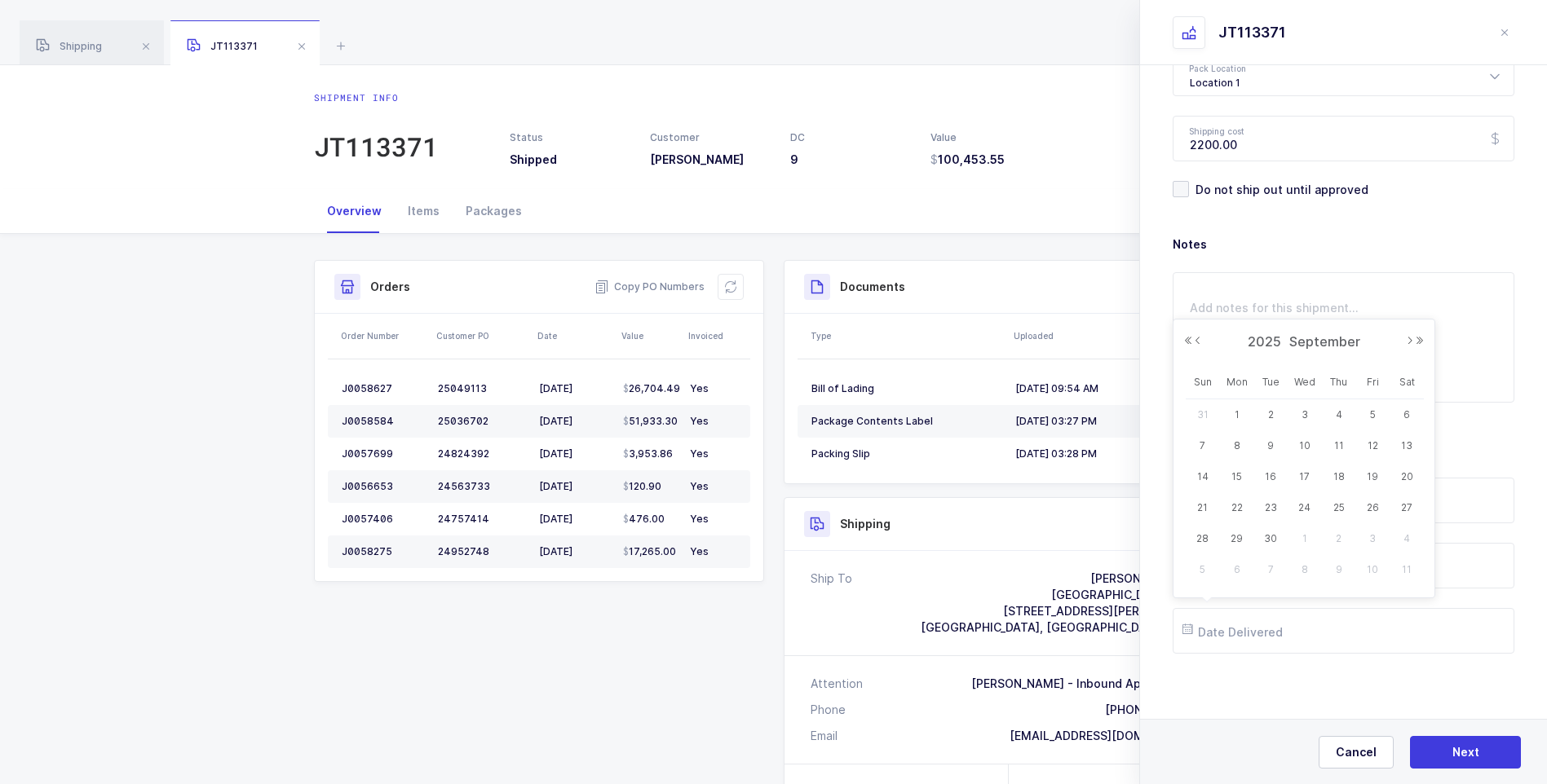
type input "[DATE]"
click at [1463, 753] on span "Next" at bounding box center [1465, 752] width 27 height 16
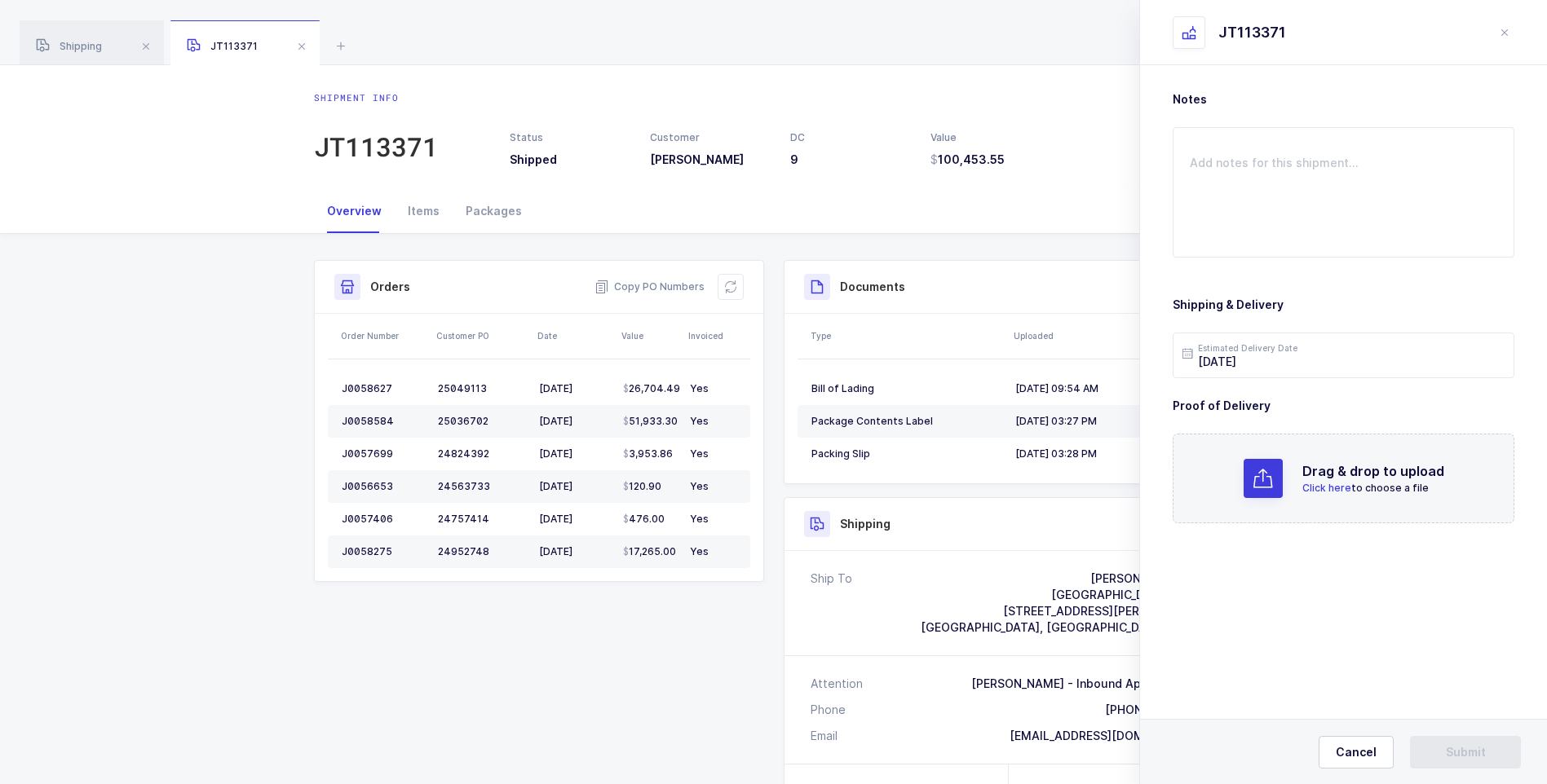
click at [1321, 480] on p "Click here to choose a file" at bounding box center [1373, 487] width 142 height 15
click at [1478, 757] on span "Submit" at bounding box center [1465, 752] width 40 height 16
